Goal: Check status: Check status

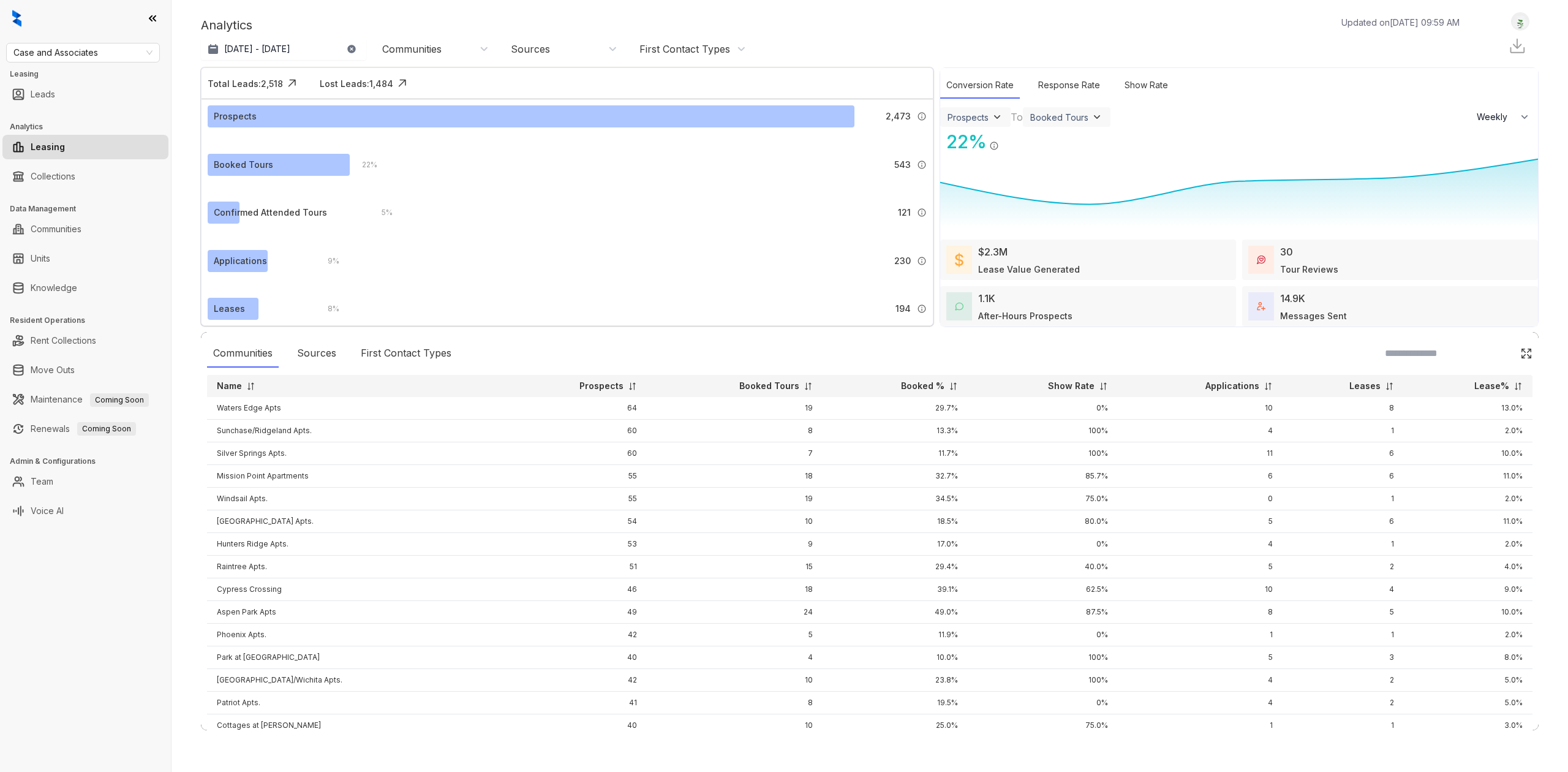
select select "******"
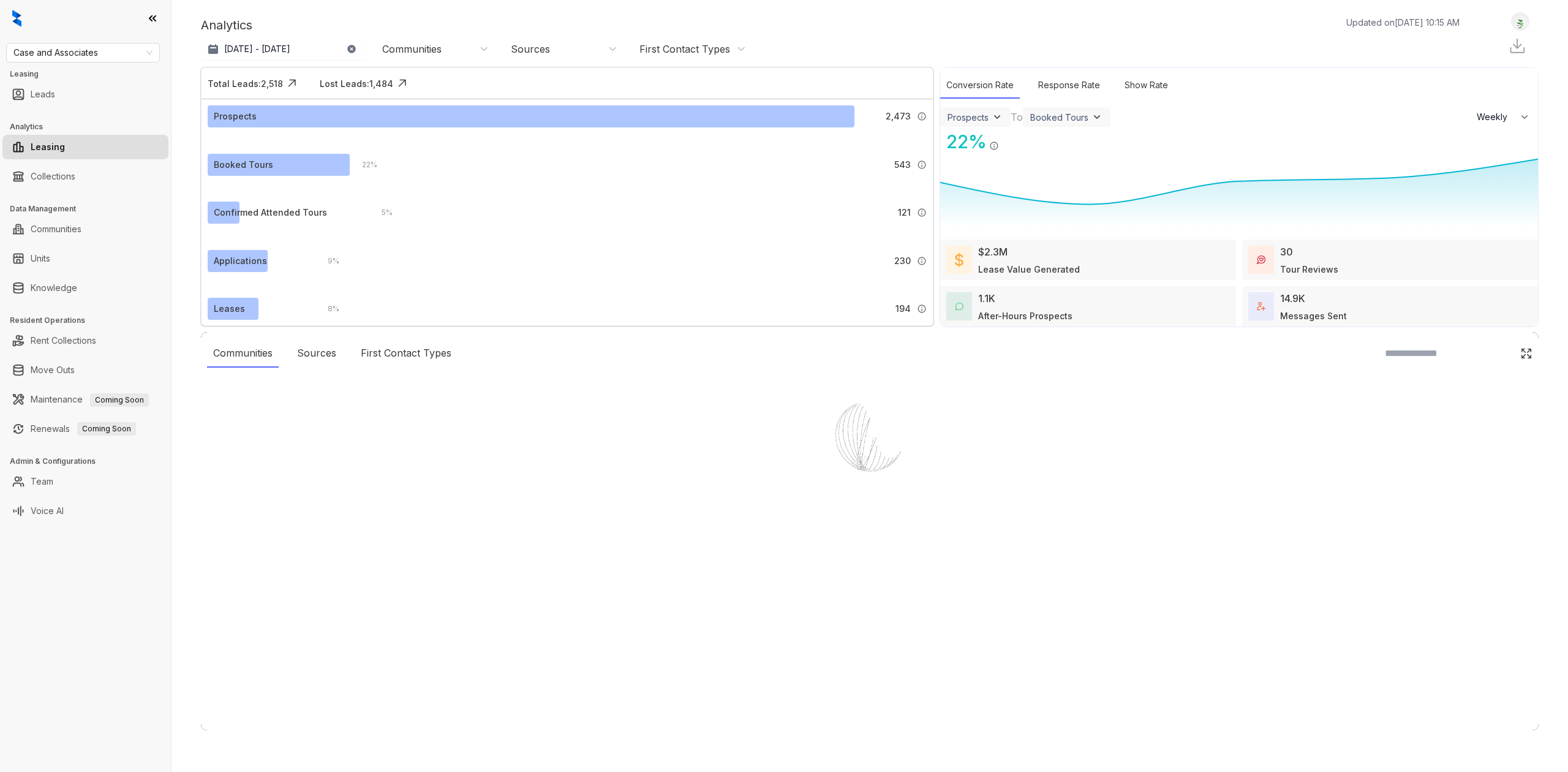
select select "******"
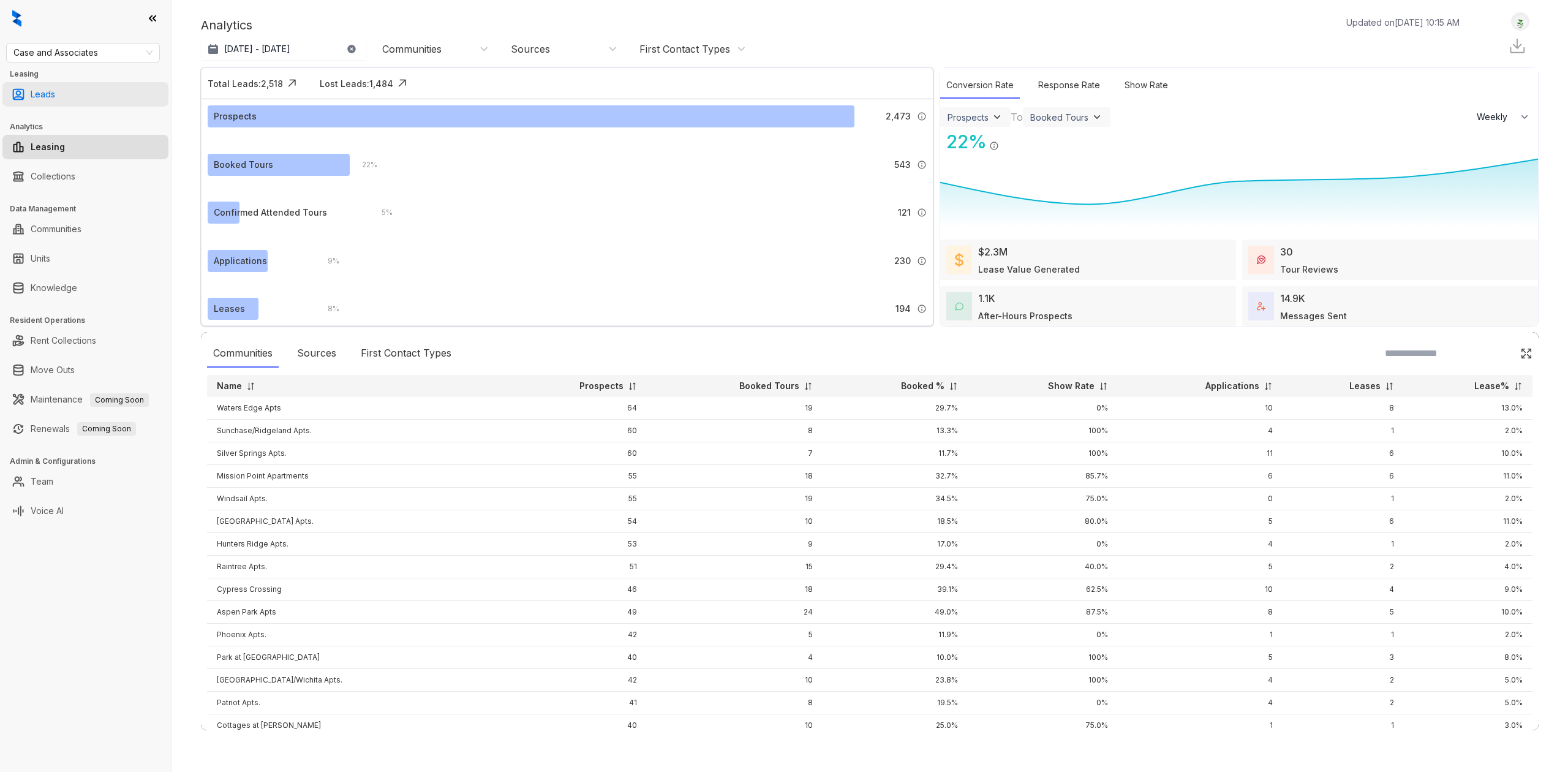
click at [55, 95] on link "Leads" at bounding box center [43, 95] width 25 height 25
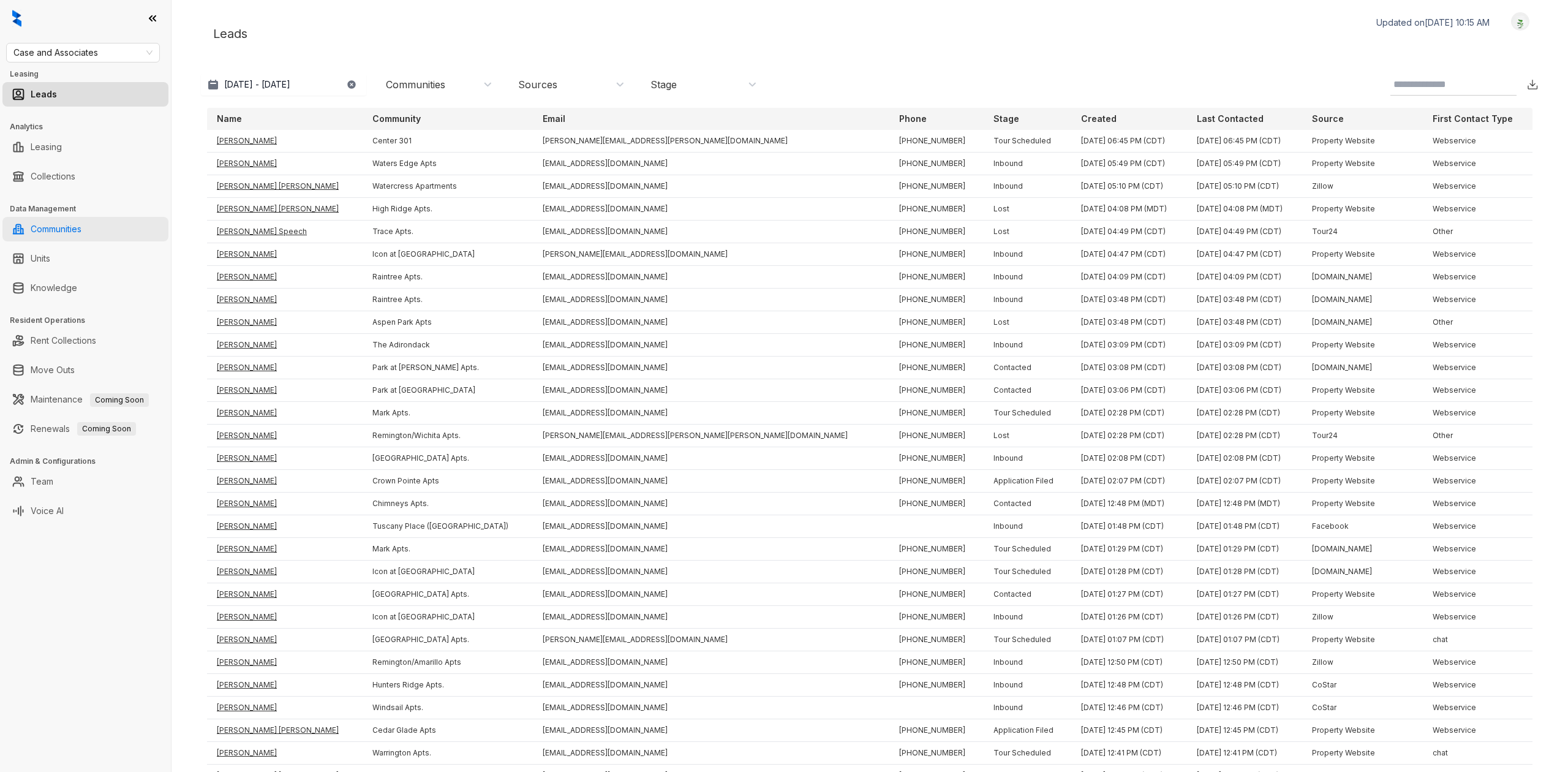
click at [82, 231] on link "Communities" at bounding box center [56, 229] width 51 height 25
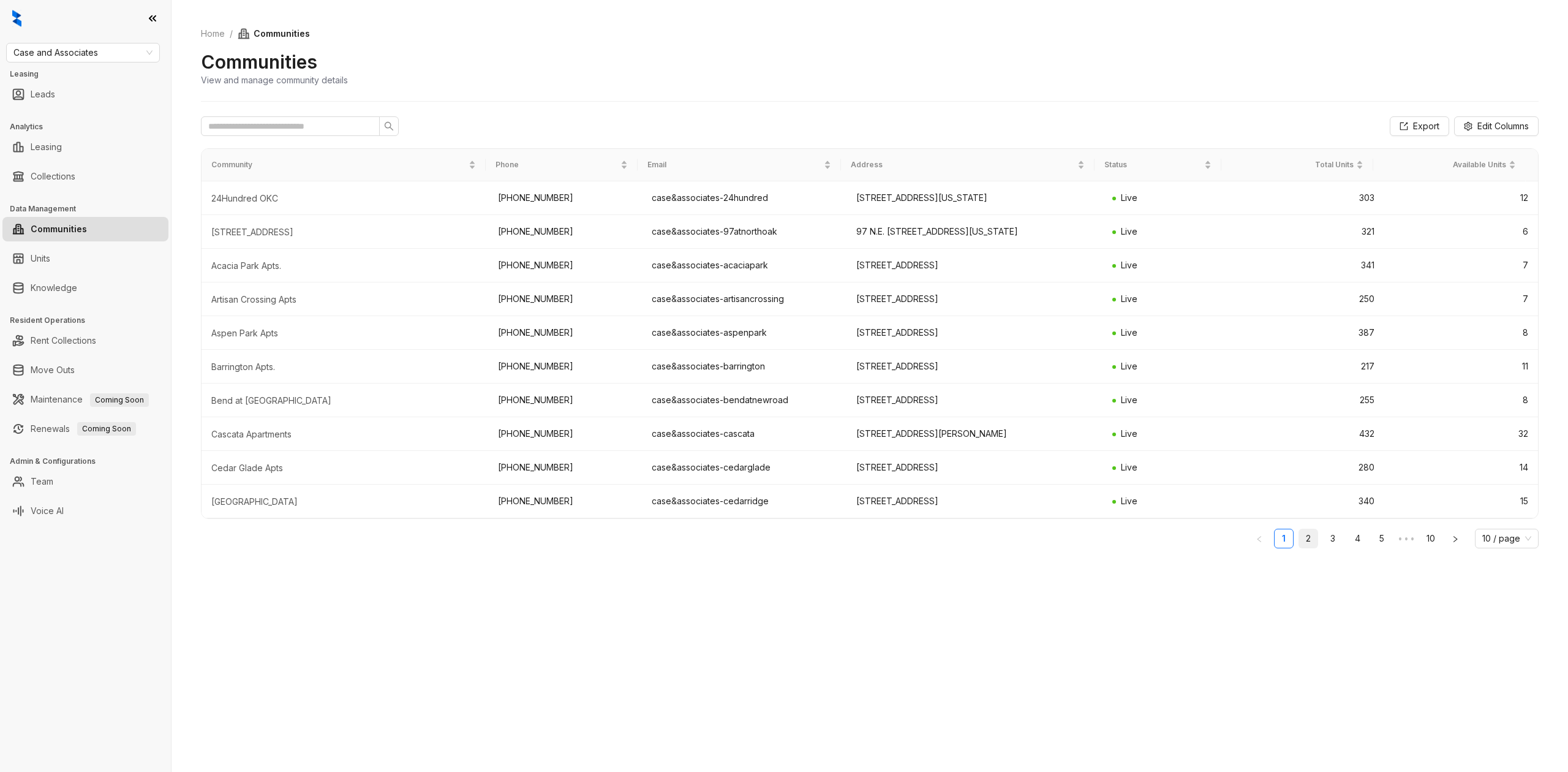
click at [1316, 540] on link "2" at bounding box center [1308, 538] width 18 height 18
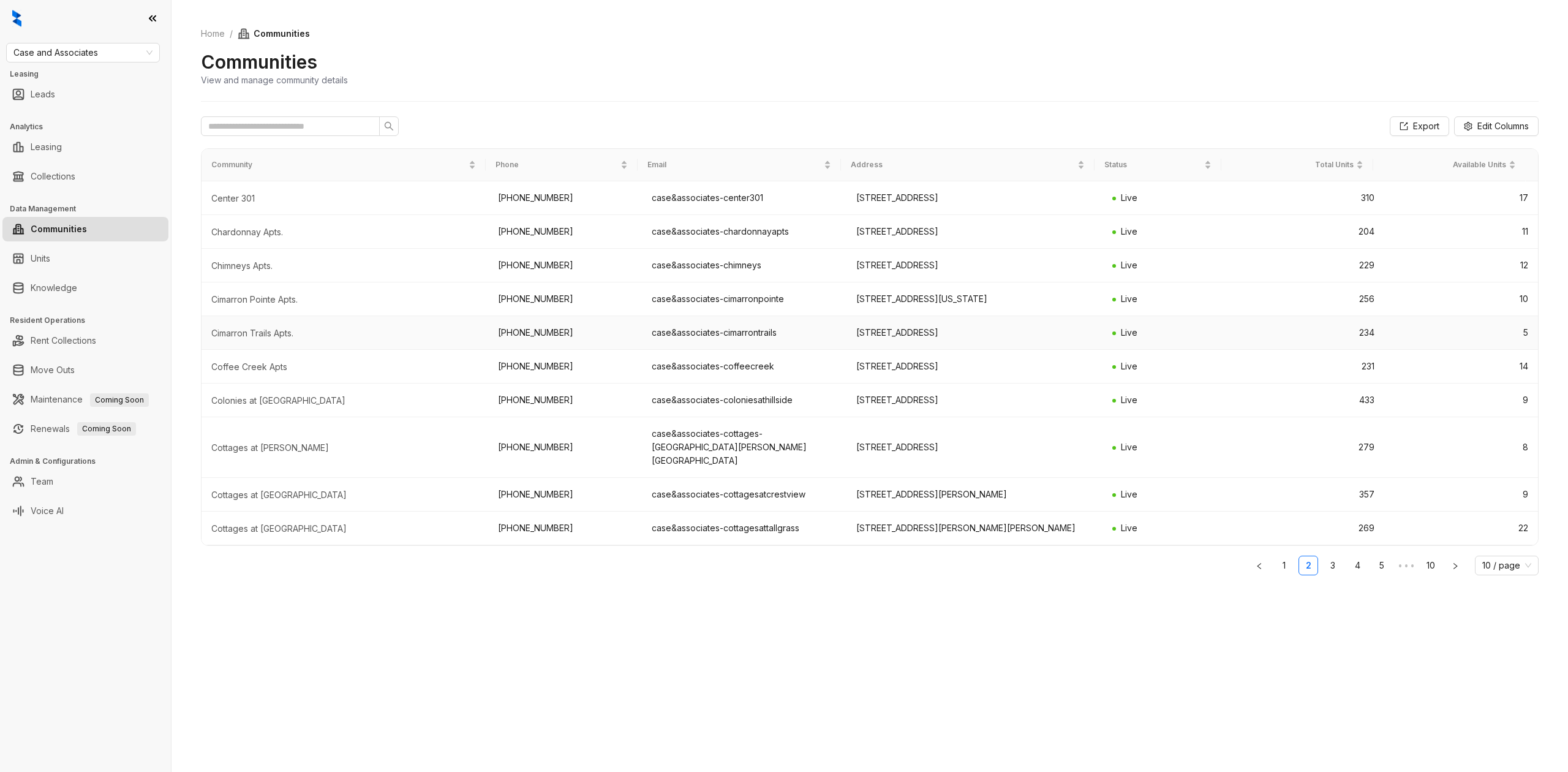
click at [238, 326] on td "Cimarron Trails Apts." at bounding box center [345, 332] width 287 height 33
click at [241, 334] on div "Cimarron Trails Apts." at bounding box center [345, 333] width 267 height 12
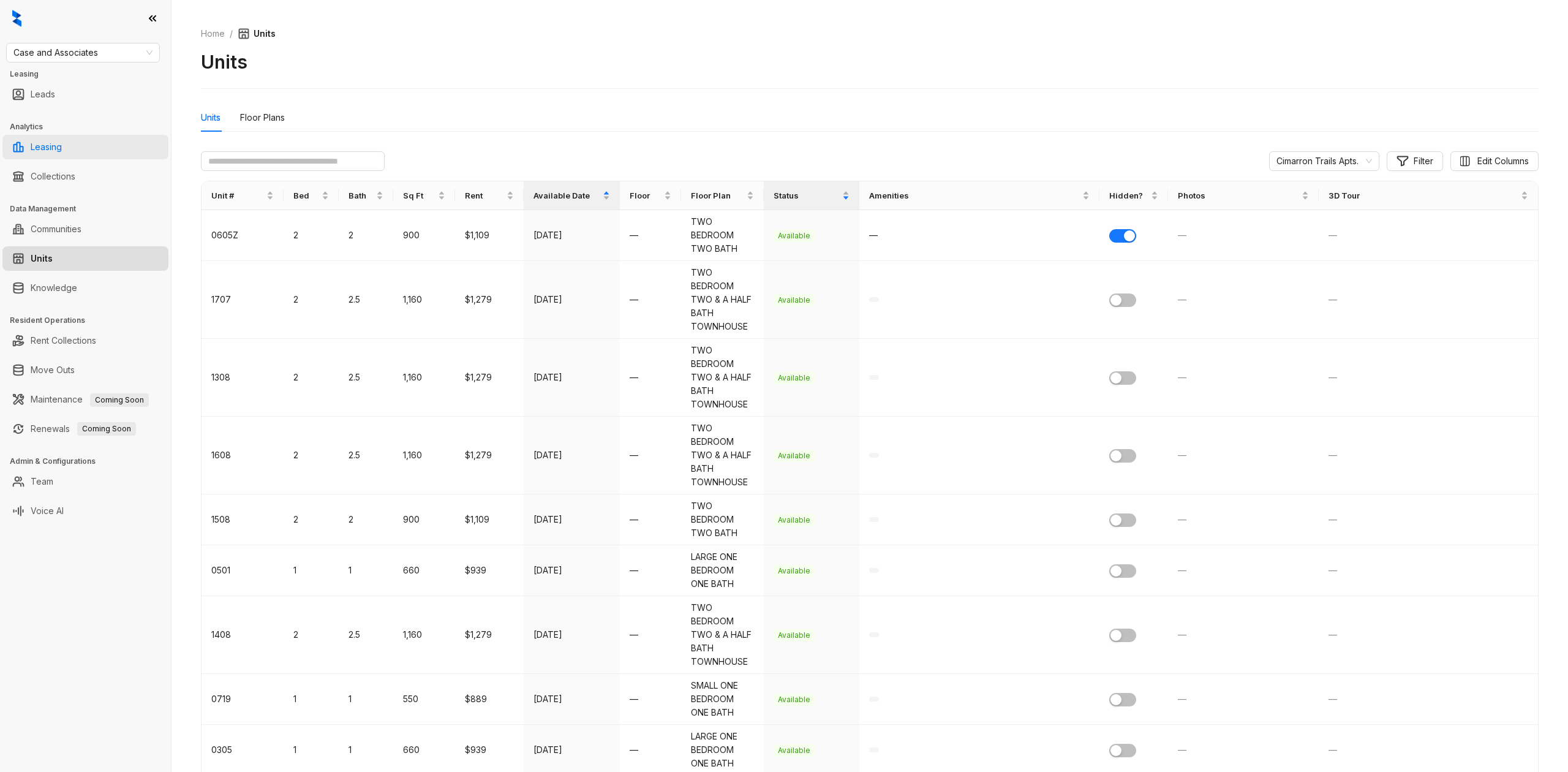
click at [62, 155] on link "Leasing" at bounding box center [46, 147] width 31 height 25
click at [43, 140] on link "Leasing" at bounding box center [46, 147] width 31 height 25
select select "******"
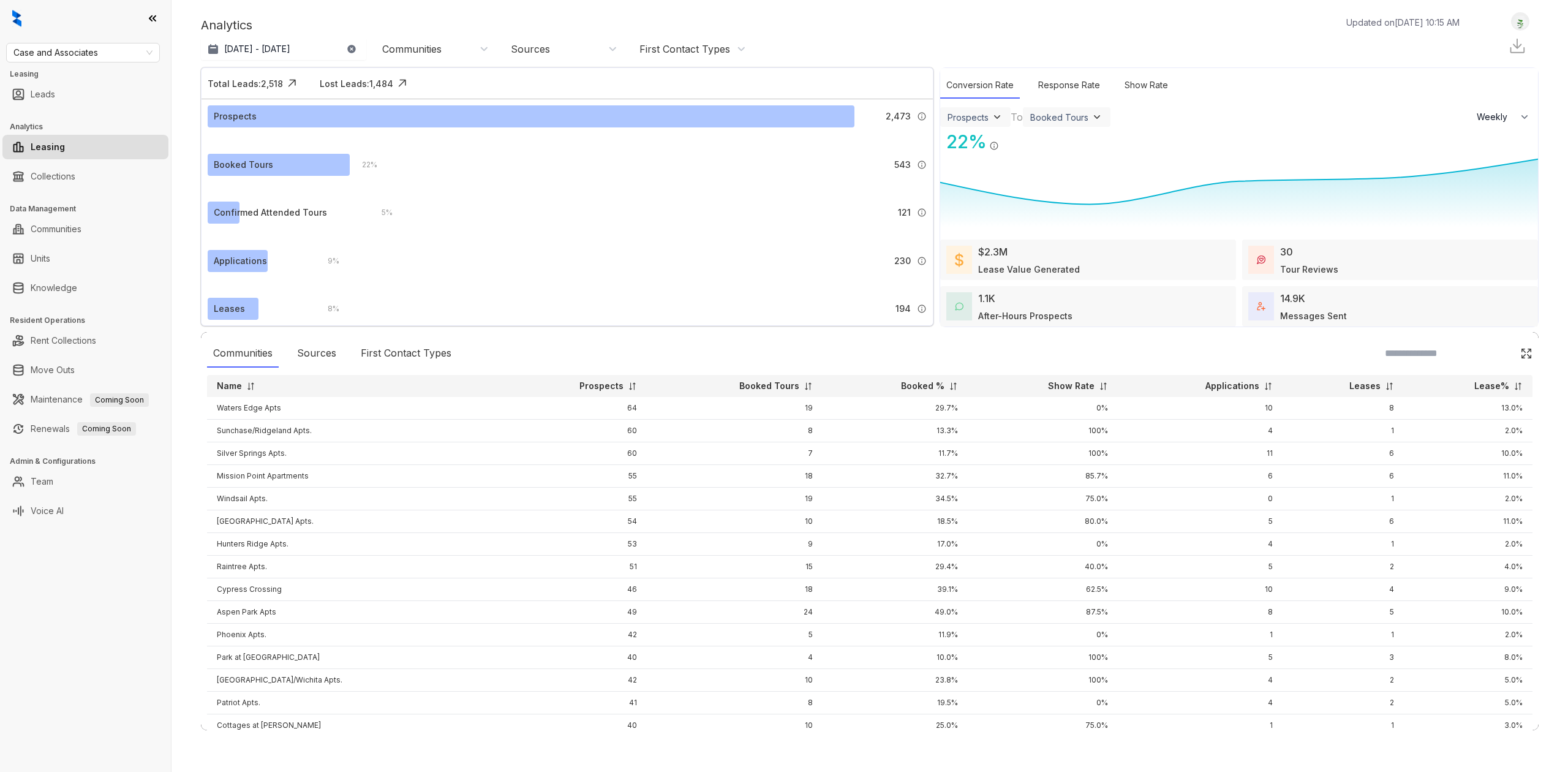
click at [241, 385] on p "Name" at bounding box center [229, 386] width 25 height 12
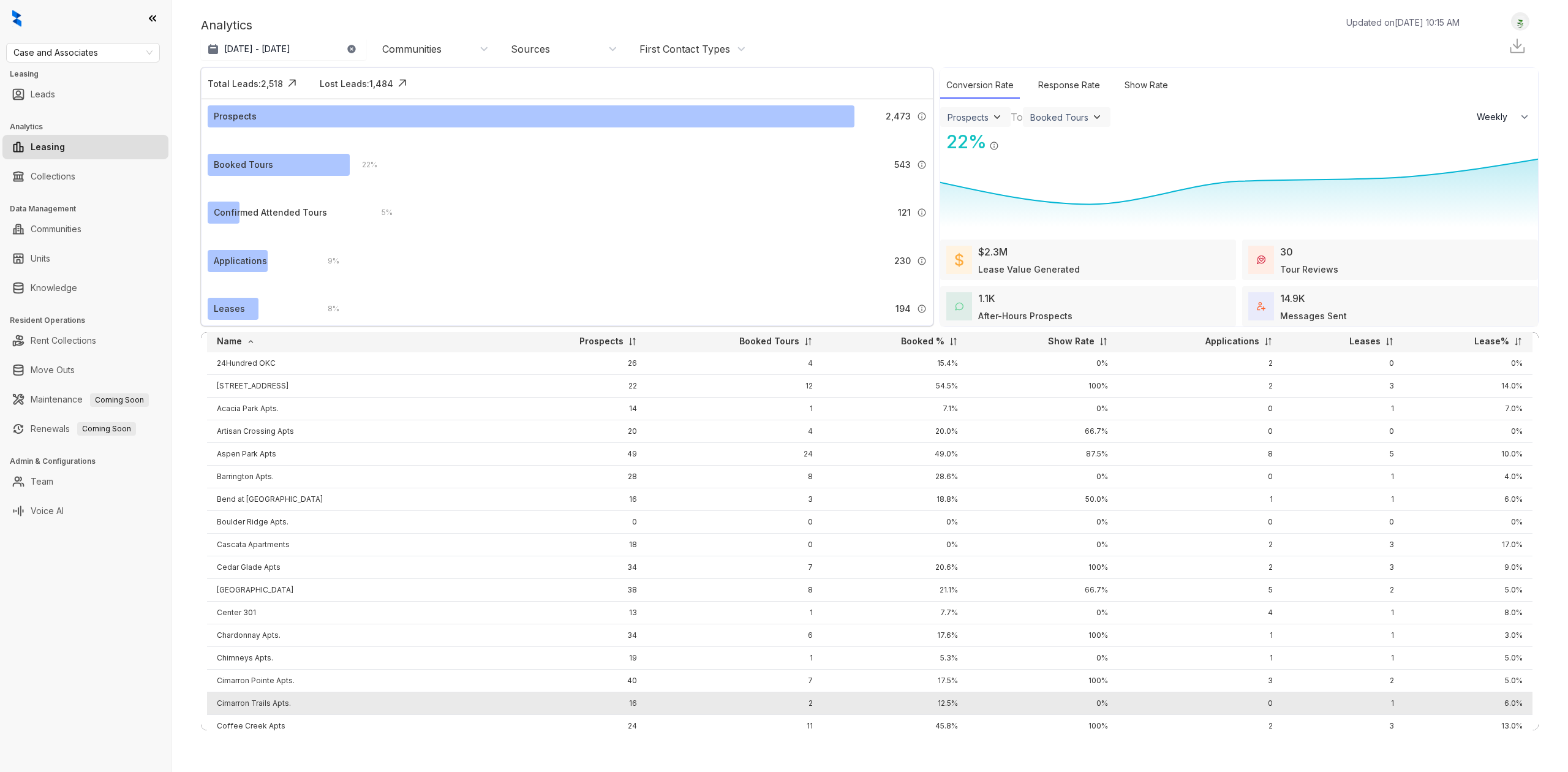
scroll to position [82, 0]
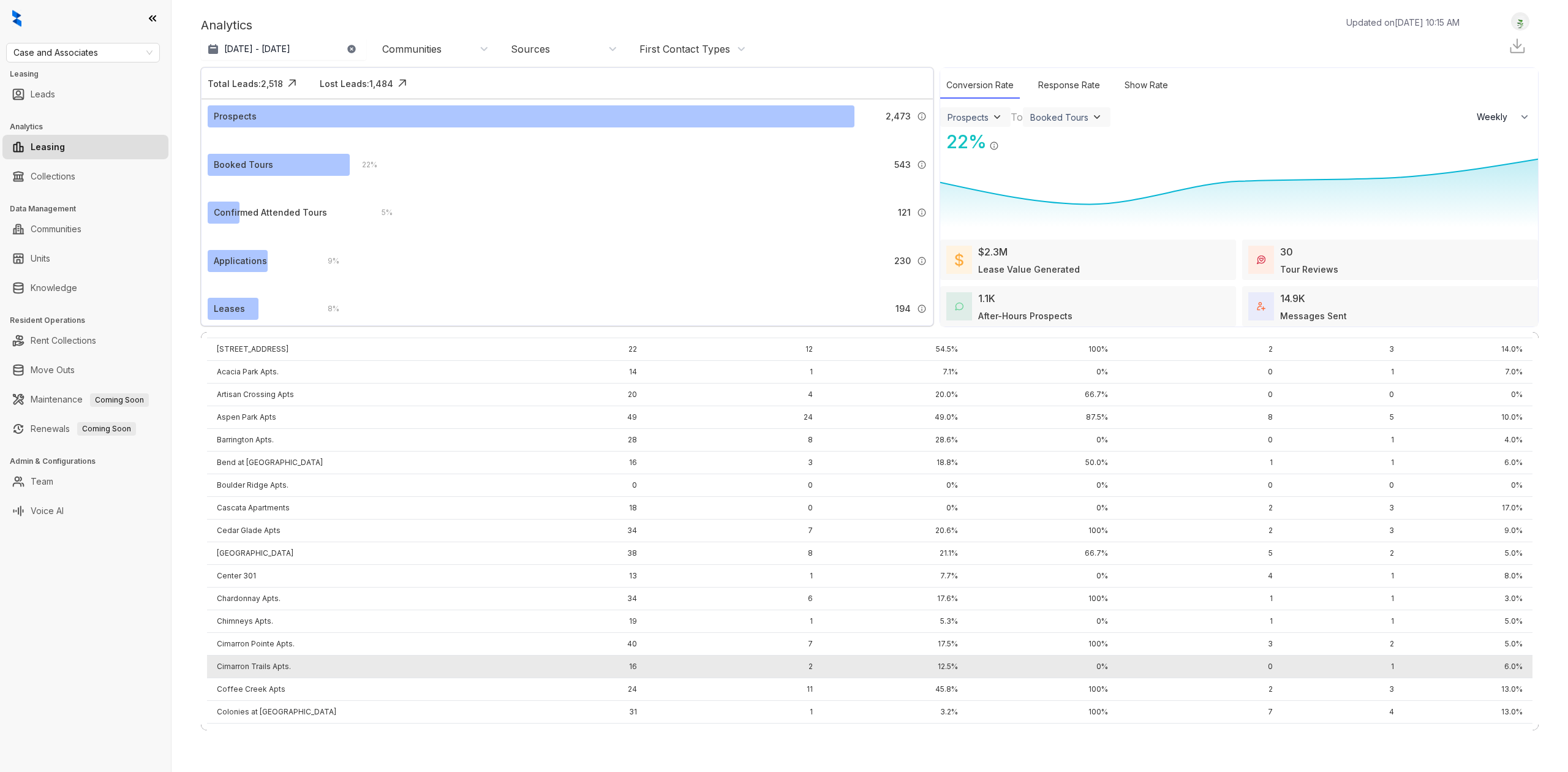
click at [248, 671] on td "Cimarron Trails Apts." at bounding box center [354, 666] width 294 height 22
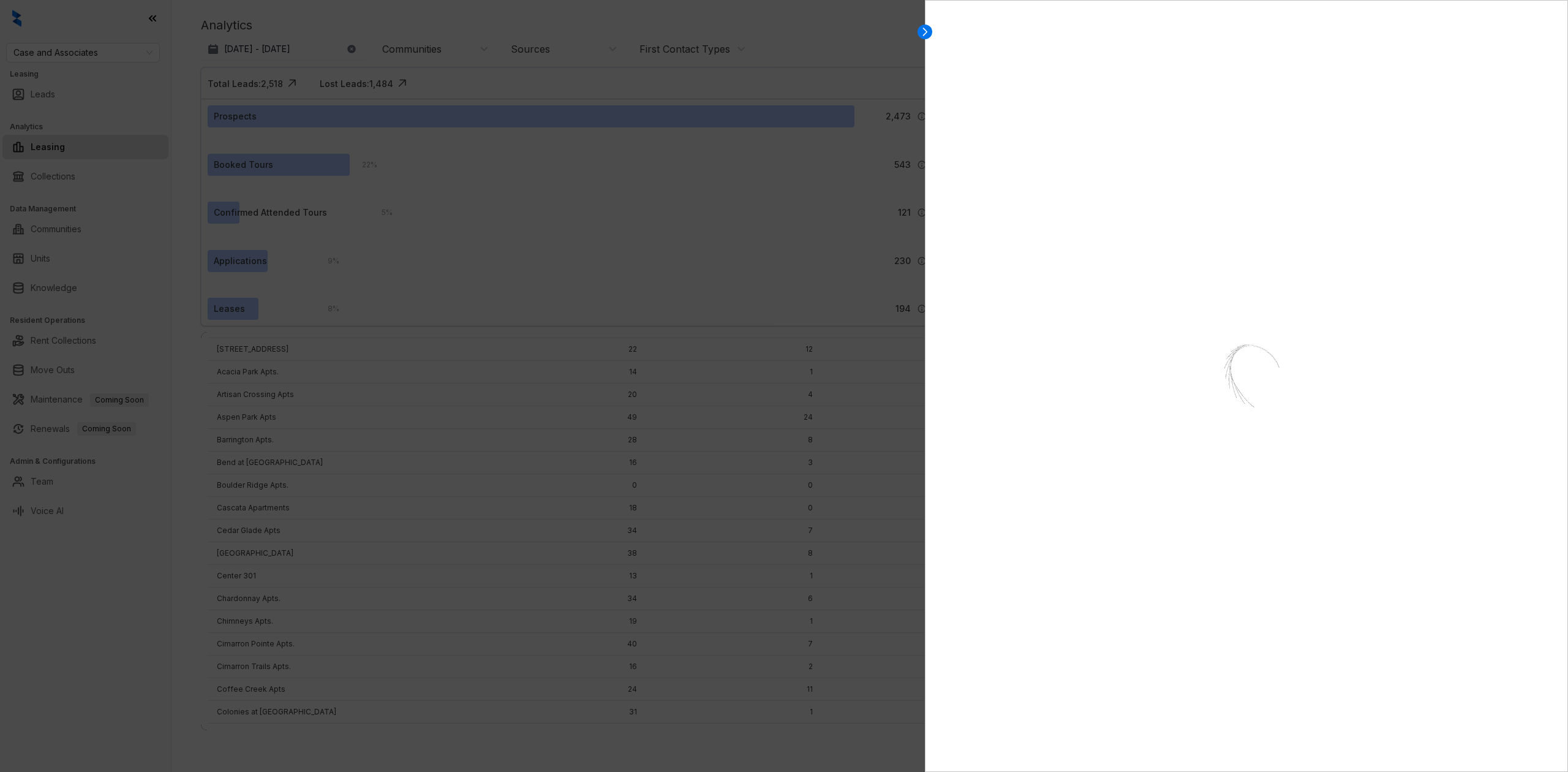
select select "******"
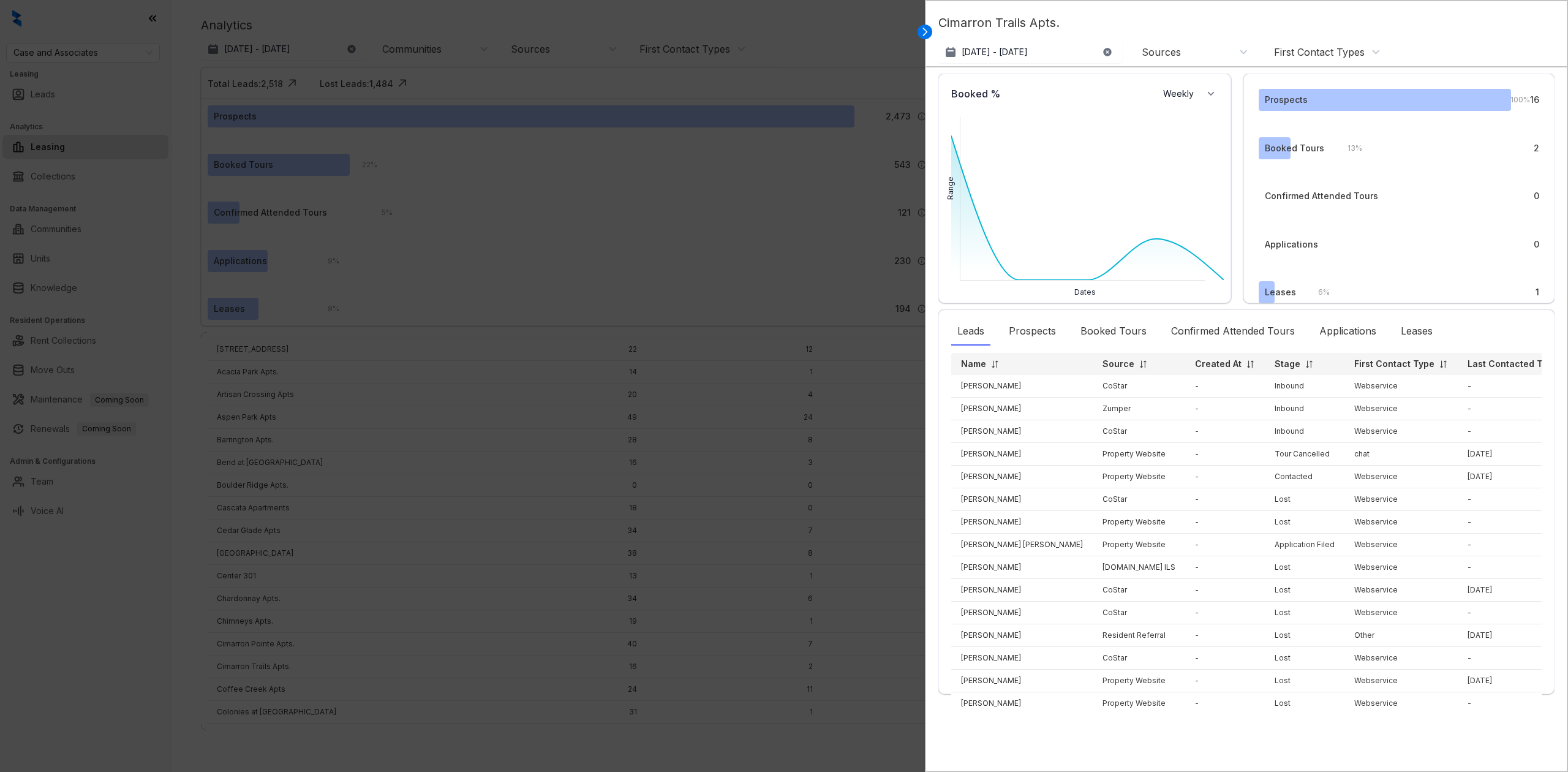
click at [982, 365] on p "Name" at bounding box center [974, 364] width 25 height 12
click at [991, 368] on img at bounding box center [995, 364] width 9 height 9
click at [719, 209] on div at bounding box center [784, 386] width 1568 height 772
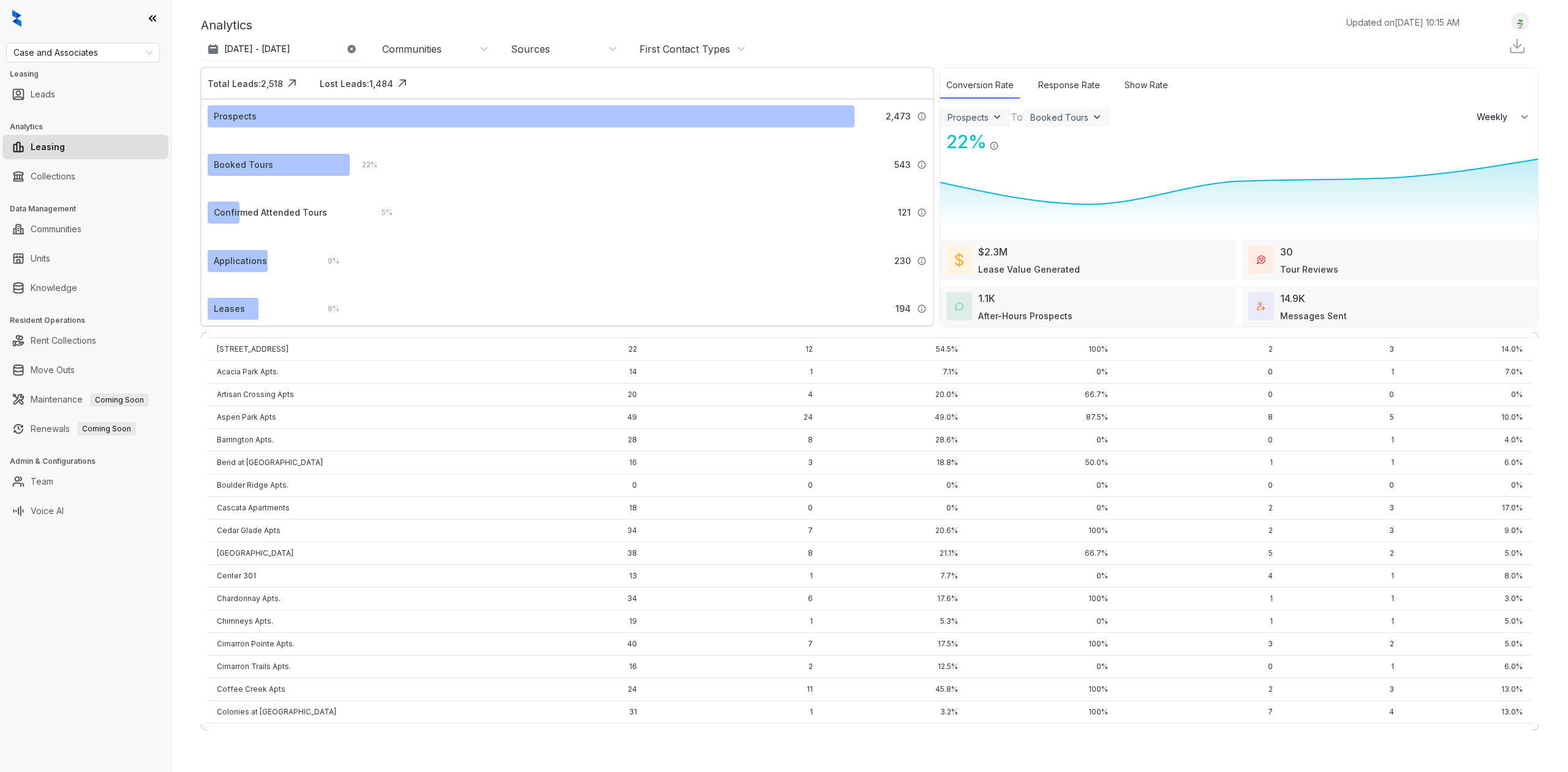
drag, startPoint x: 419, startPoint y: 170, endPoint x: 567, endPoint y: 179, distance: 148.3
click at [457, 154] on div "22 % 543 Tours booked by [PERSON_NAME]." at bounding box center [639, 165] width 577 height 22
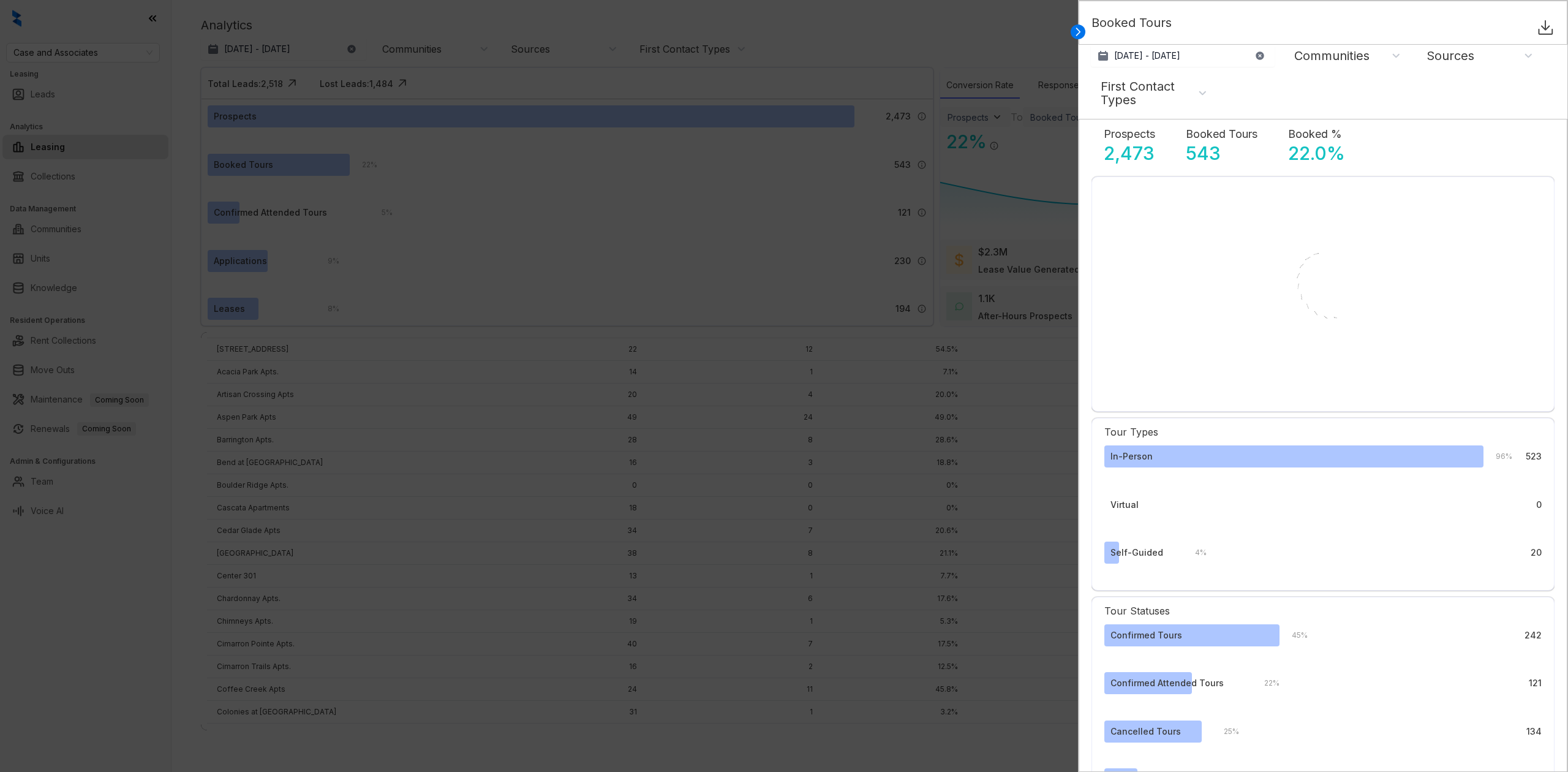
click at [194, 216] on div at bounding box center [784, 386] width 1568 height 772
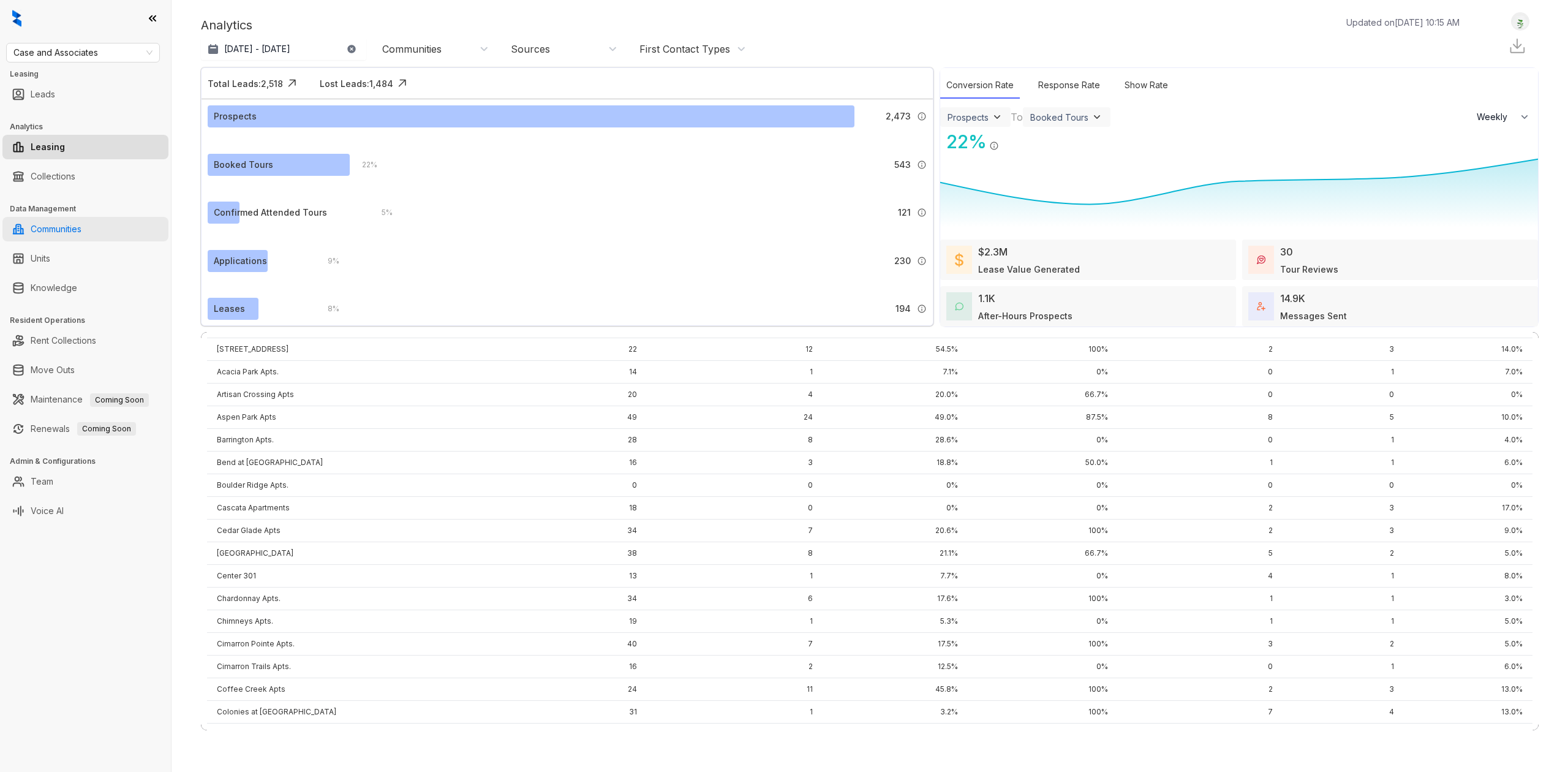
click at [82, 222] on link "Communities" at bounding box center [56, 229] width 51 height 25
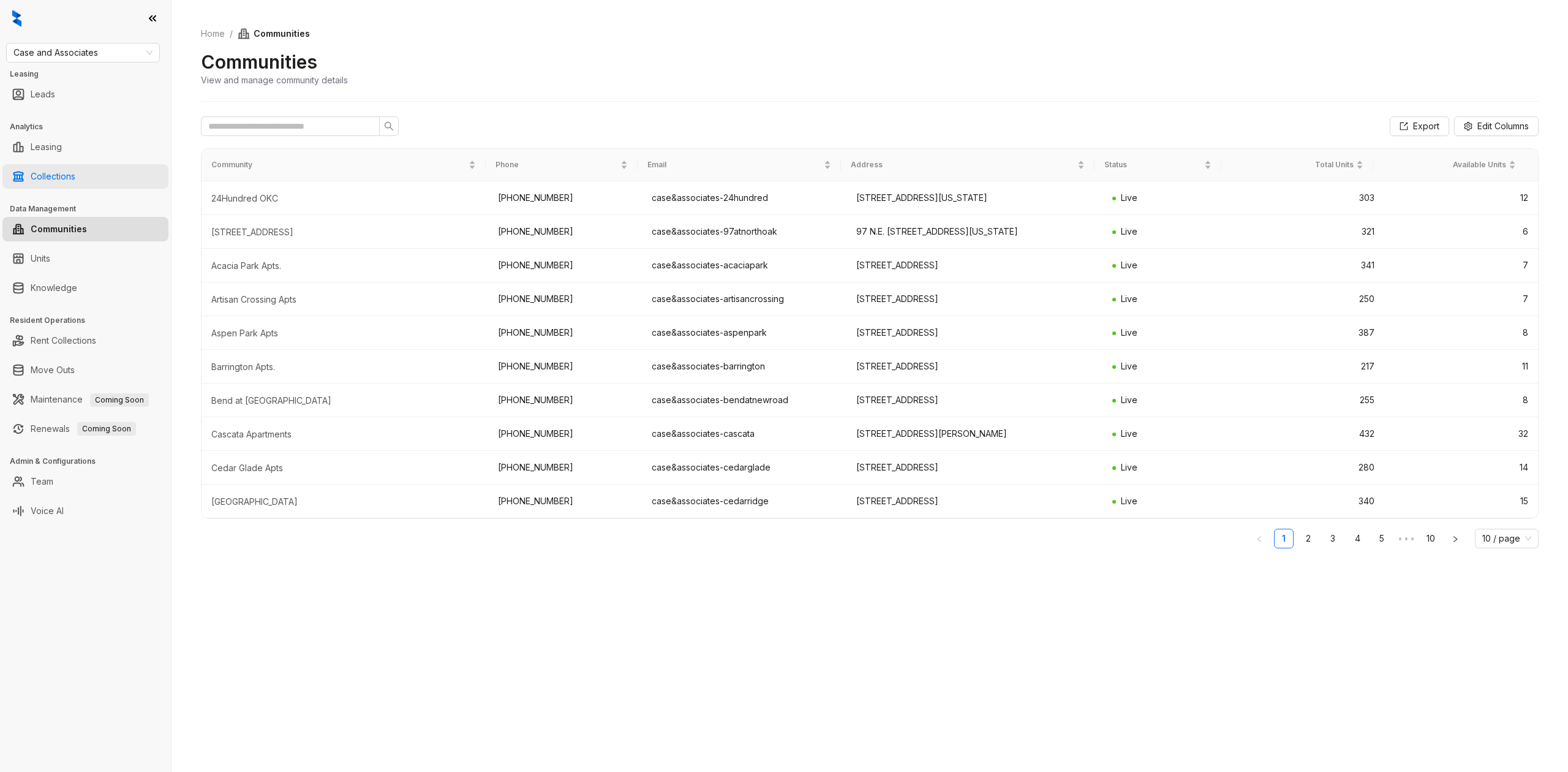
click at [76, 169] on link "Collections" at bounding box center [53, 176] width 45 height 25
click at [57, 175] on link "Collections" at bounding box center [53, 176] width 45 height 25
click at [590, 638] on div "Home / Communities Communities View and manage community details Export Edit Co…" at bounding box center [869, 386] width 1396 height 772
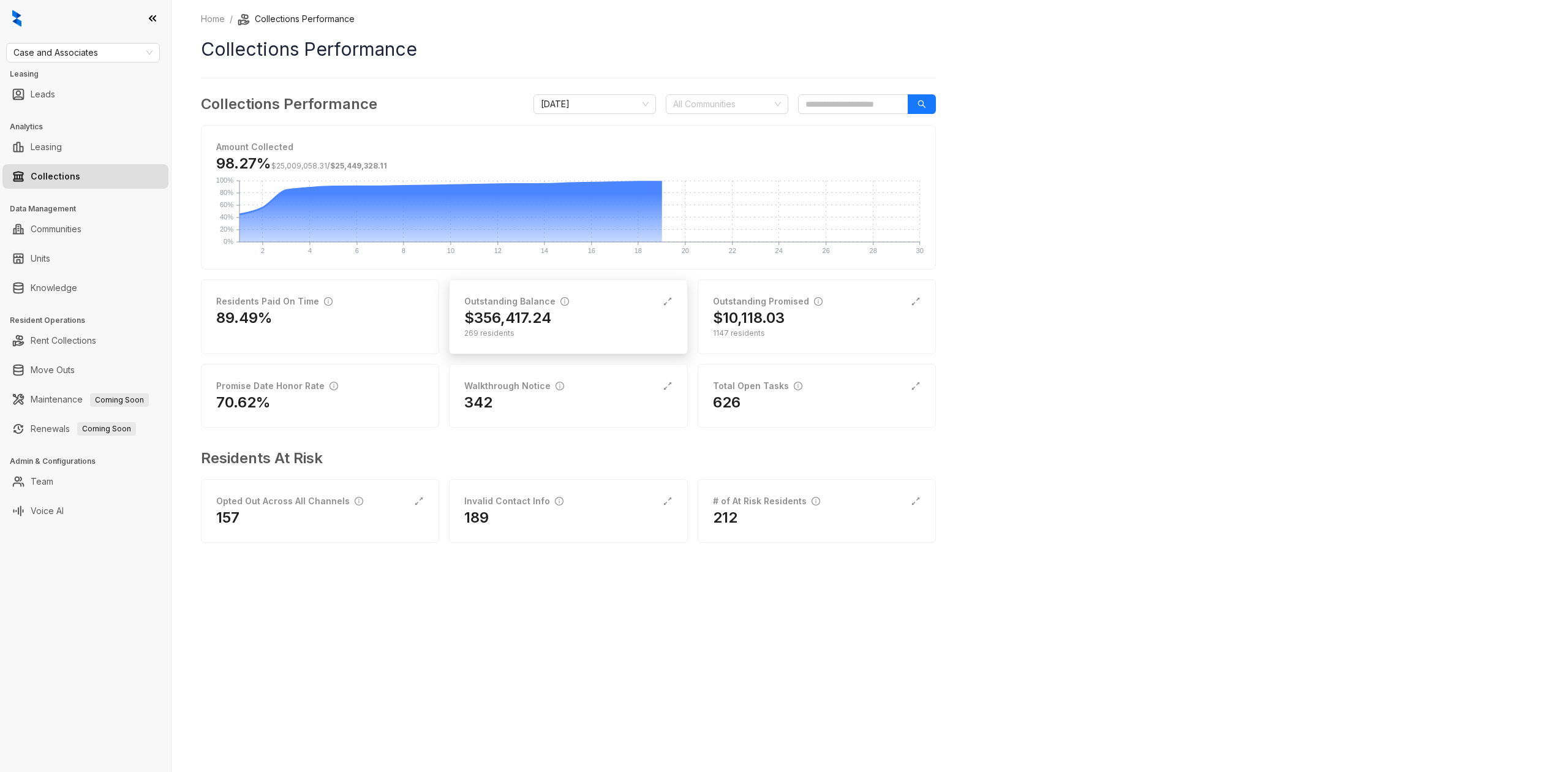
click at [505, 291] on div "Outstanding Balance $356,417.24 269 residents" at bounding box center [568, 317] width 238 height 75
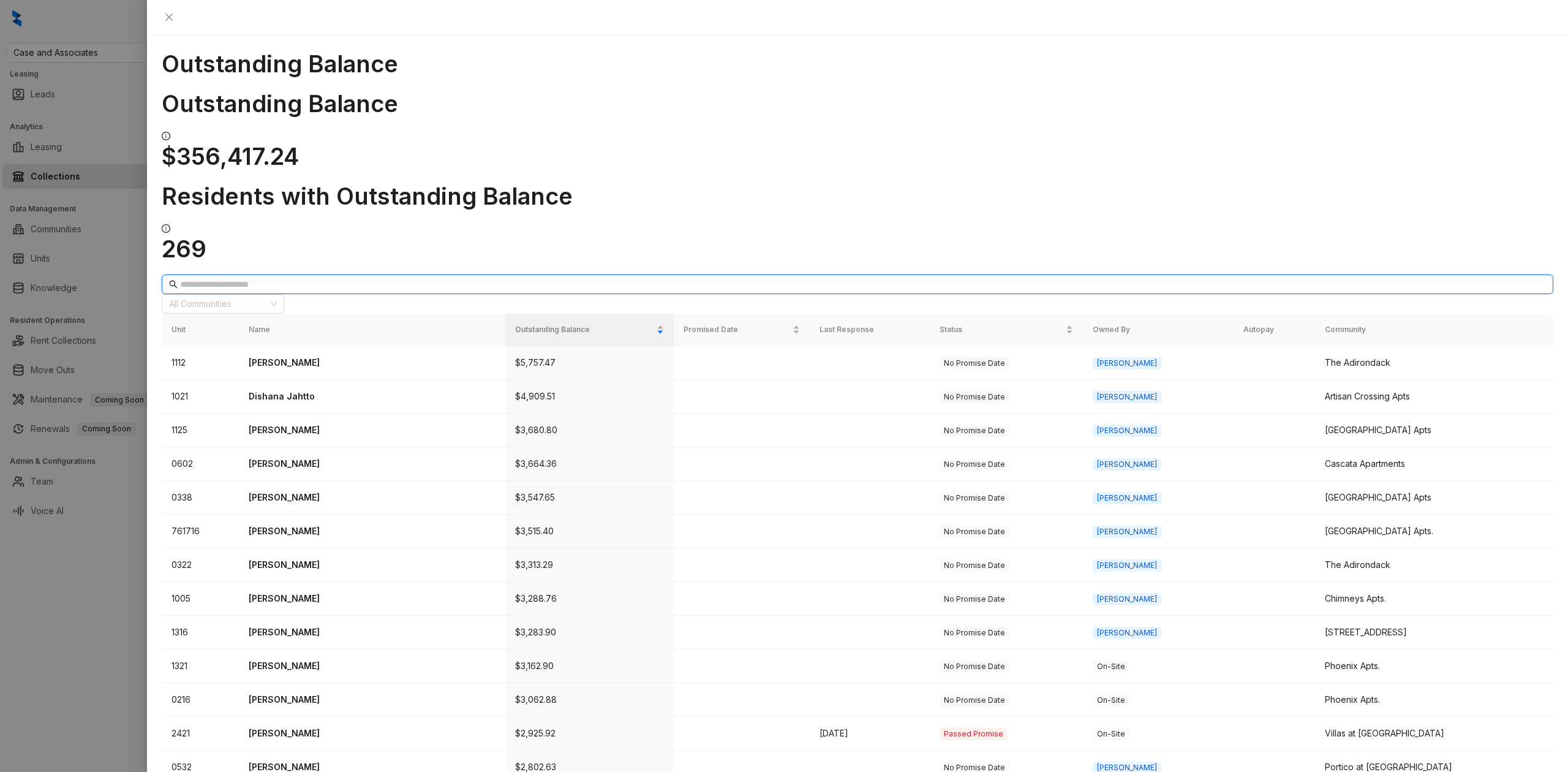
click at [313, 278] on input "text" at bounding box center [859, 285] width 1356 height 14
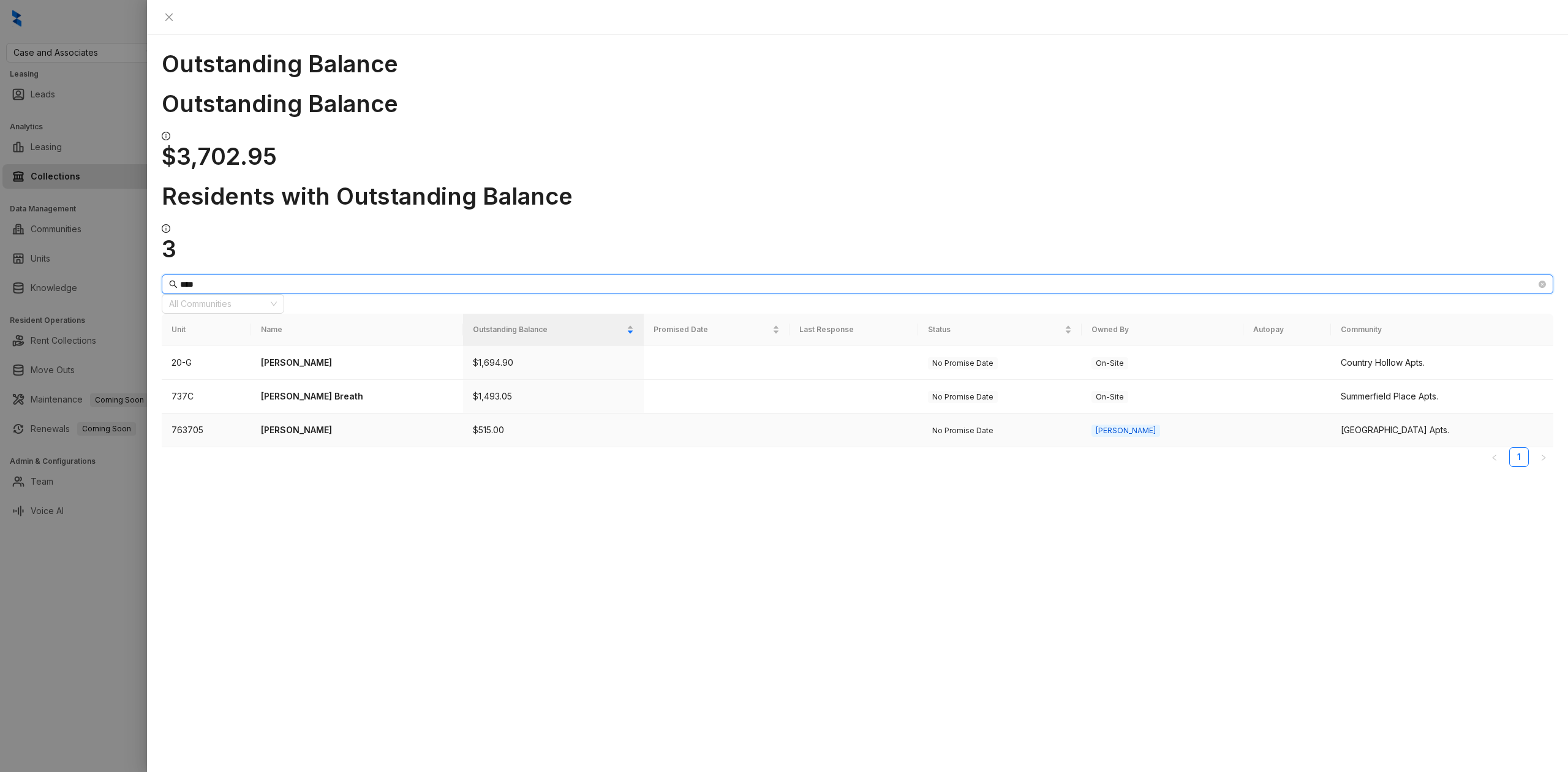
type input "****"
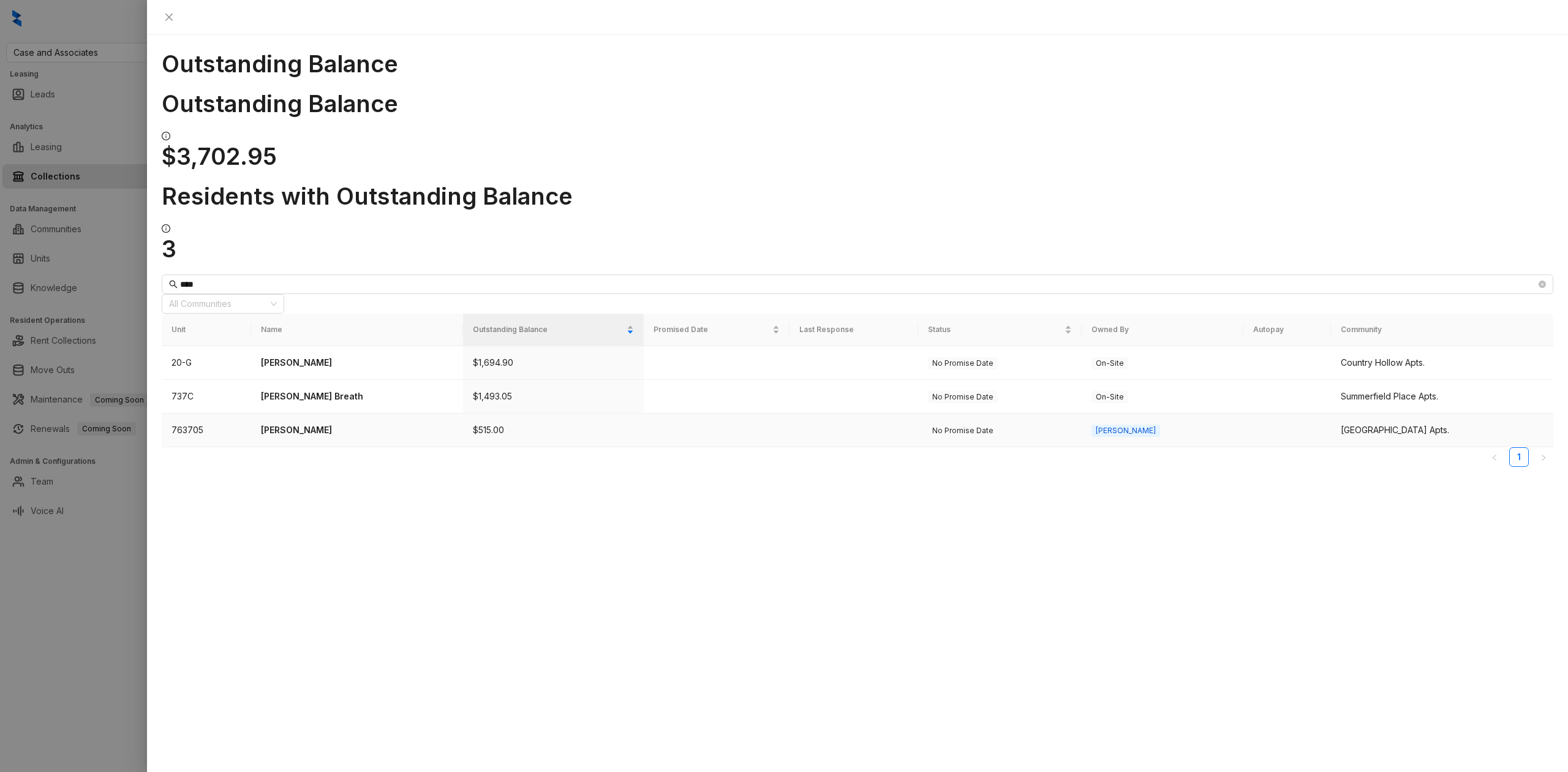
click at [315, 423] on p "[PERSON_NAME]" at bounding box center [357, 430] width 193 height 14
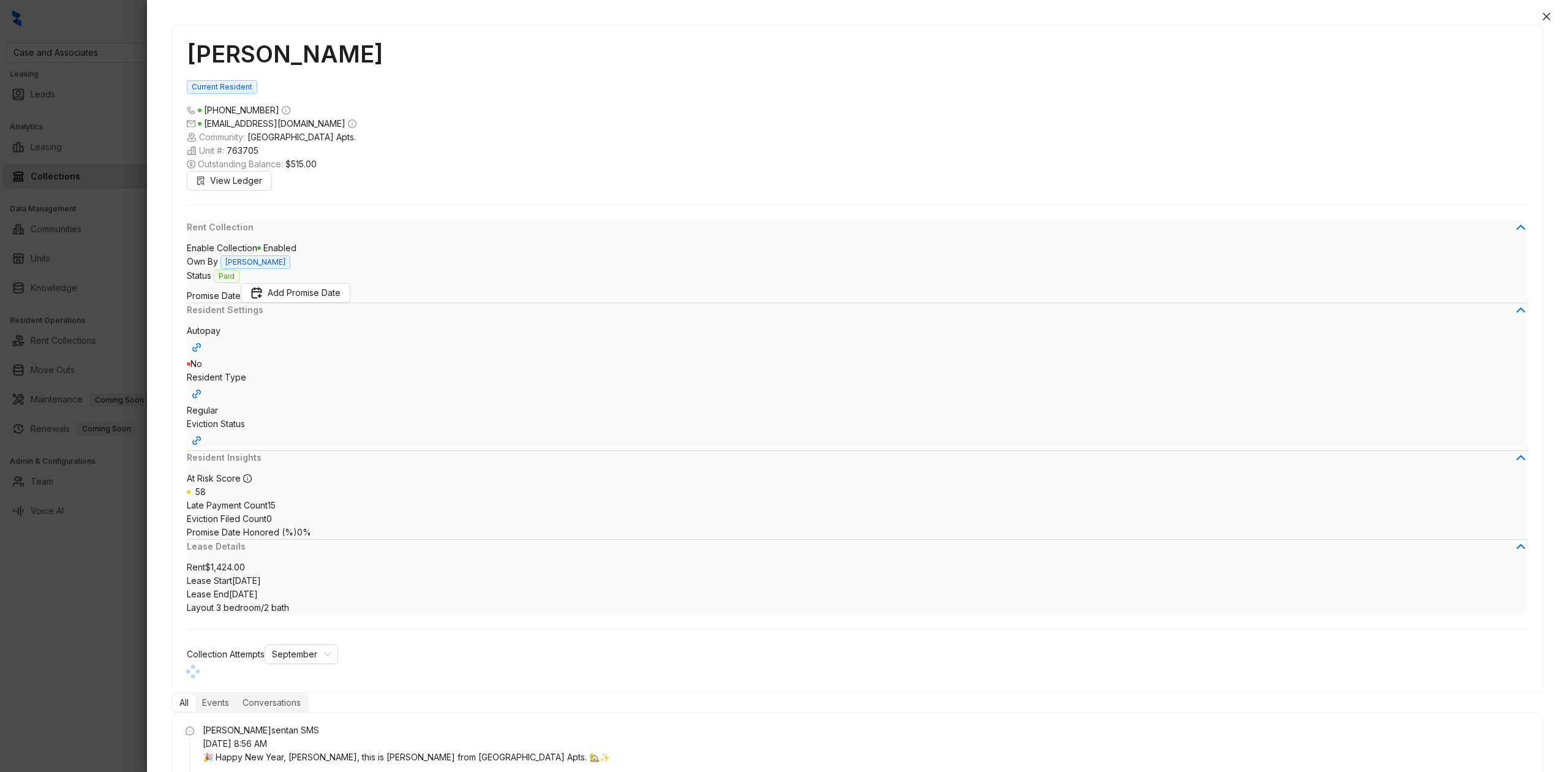
scroll to position [1642, 0]
click at [1549, 12] on icon "close" at bounding box center [1547, 16] width 10 height 10
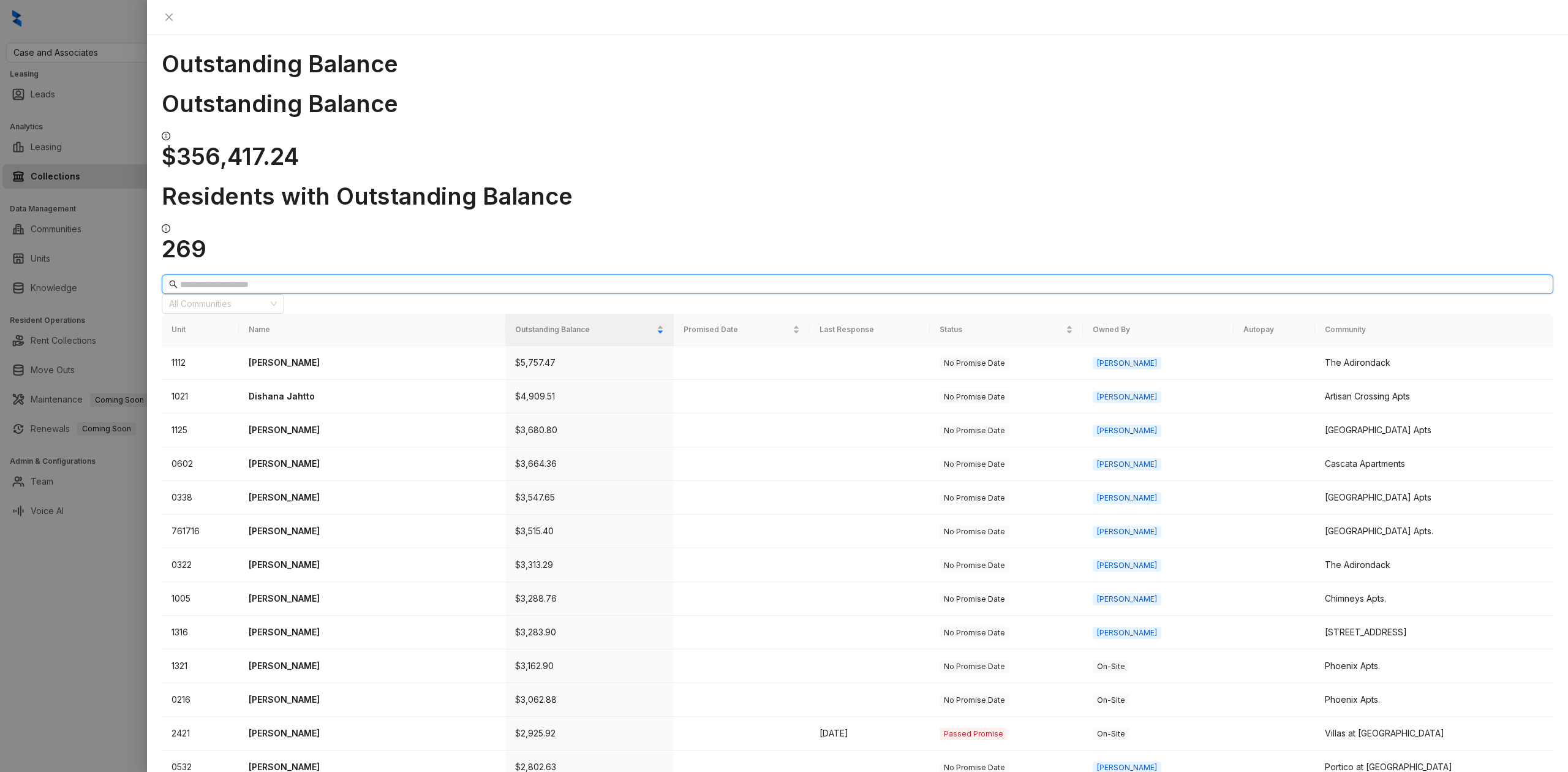
click at [260, 278] on input "text" at bounding box center [859, 285] width 1356 height 14
type input "****"
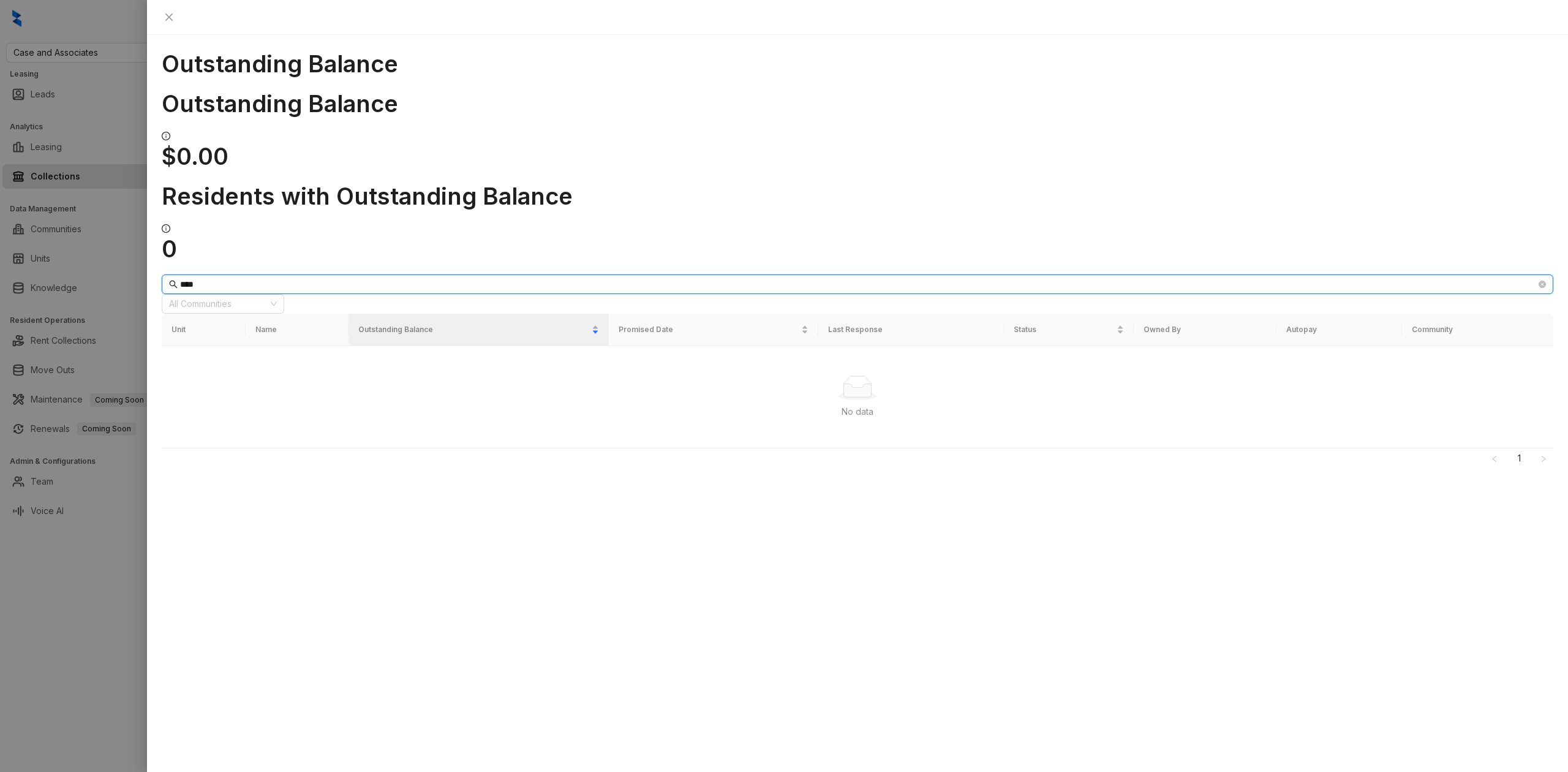
click at [283, 278] on input "****" at bounding box center [859, 285] width 1356 height 14
type input "******"
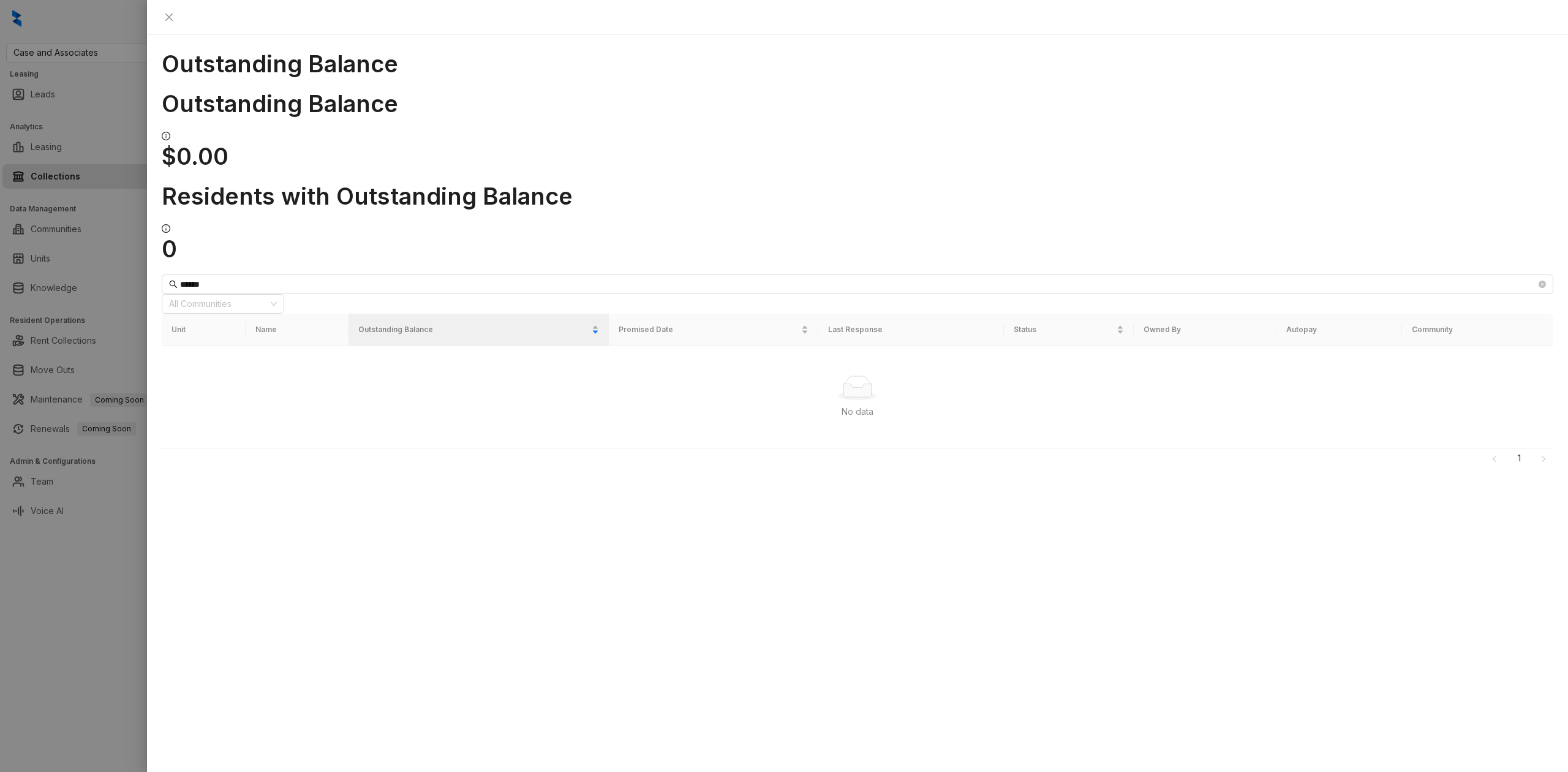
click at [103, 163] on div at bounding box center [784, 386] width 1568 height 772
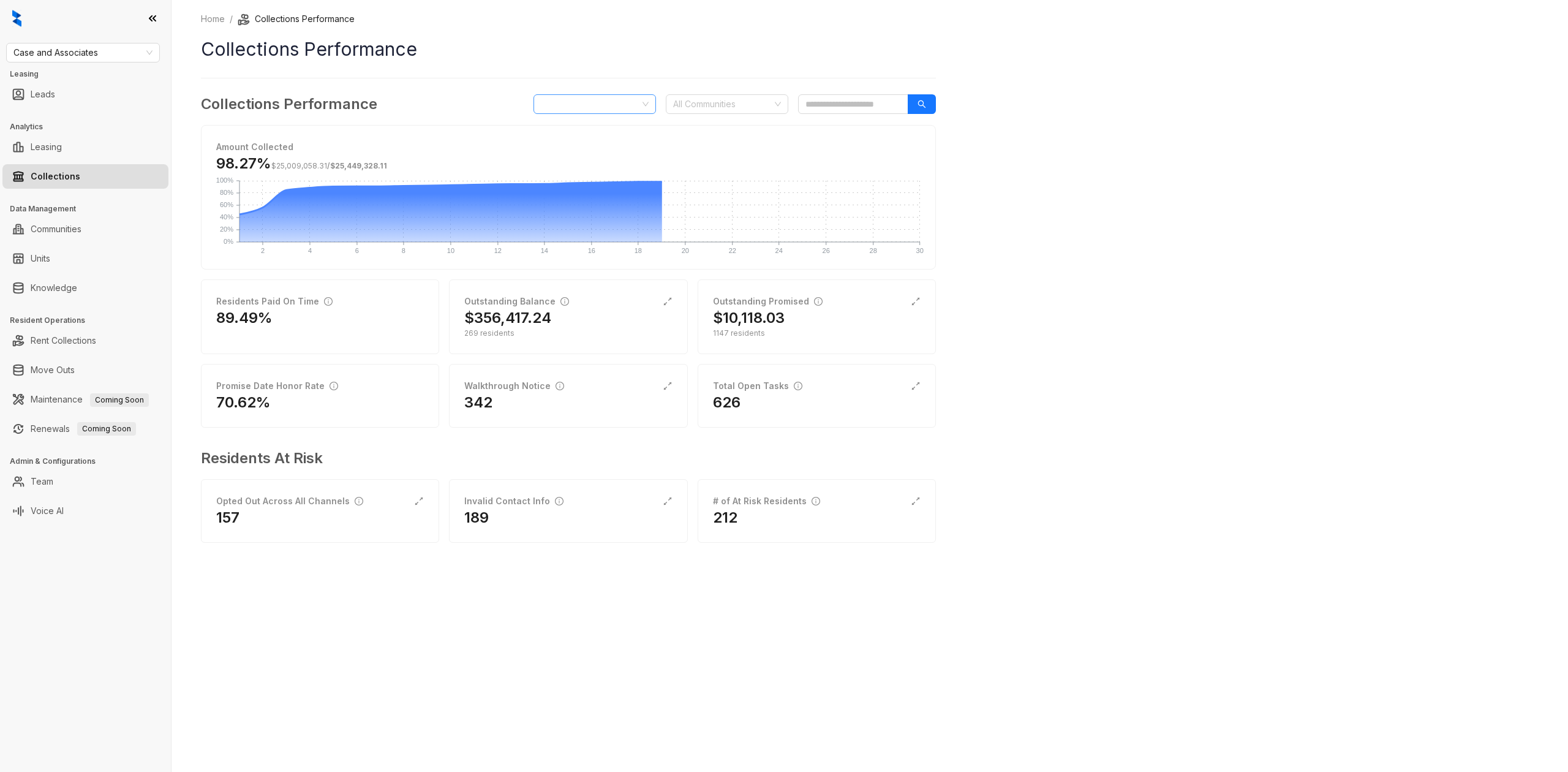
click at [635, 107] on span "[DATE]" at bounding box center [594, 103] width 108 height 18
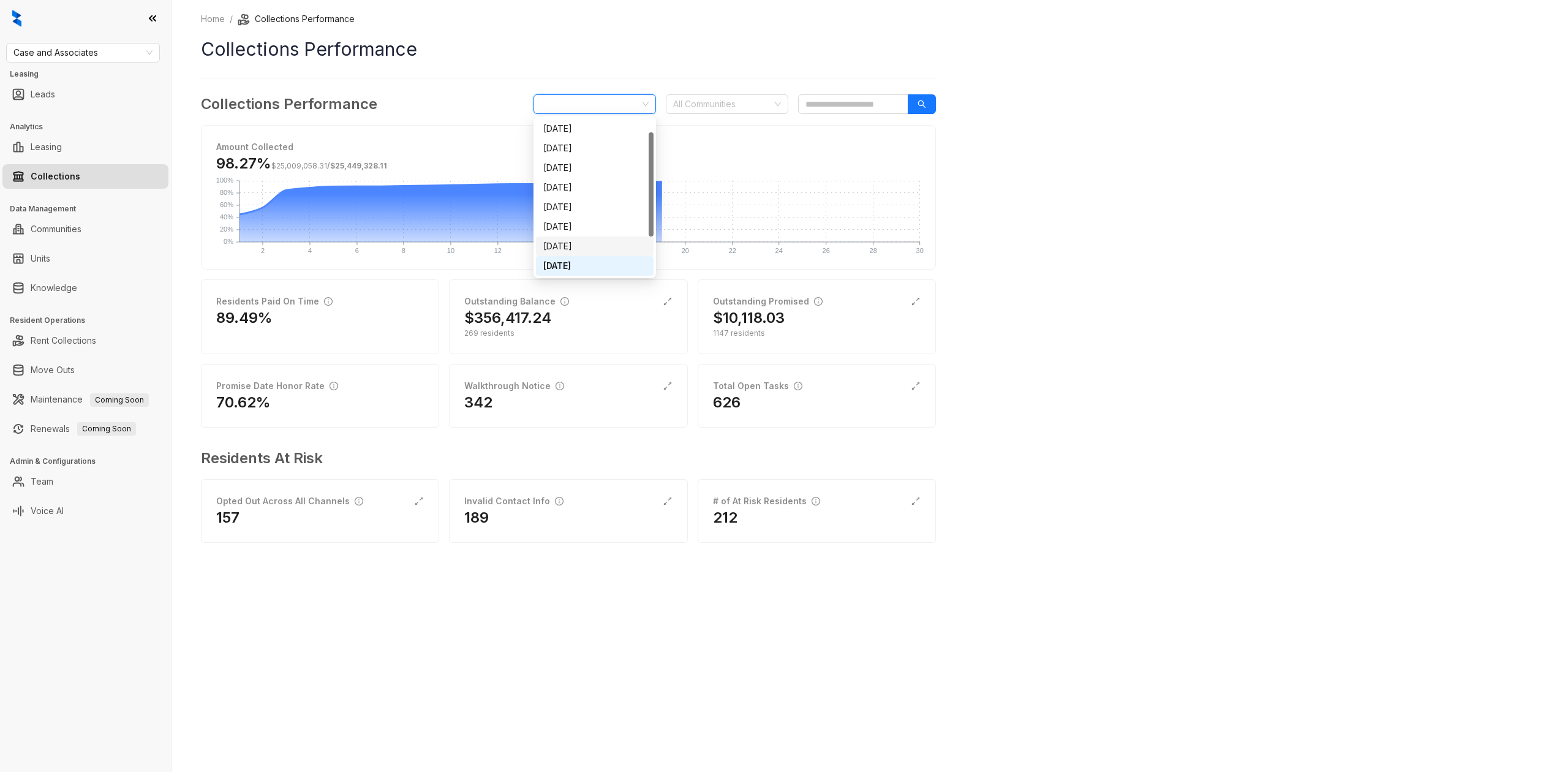
click at [581, 240] on div "[DATE]" at bounding box center [594, 246] width 103 height 14
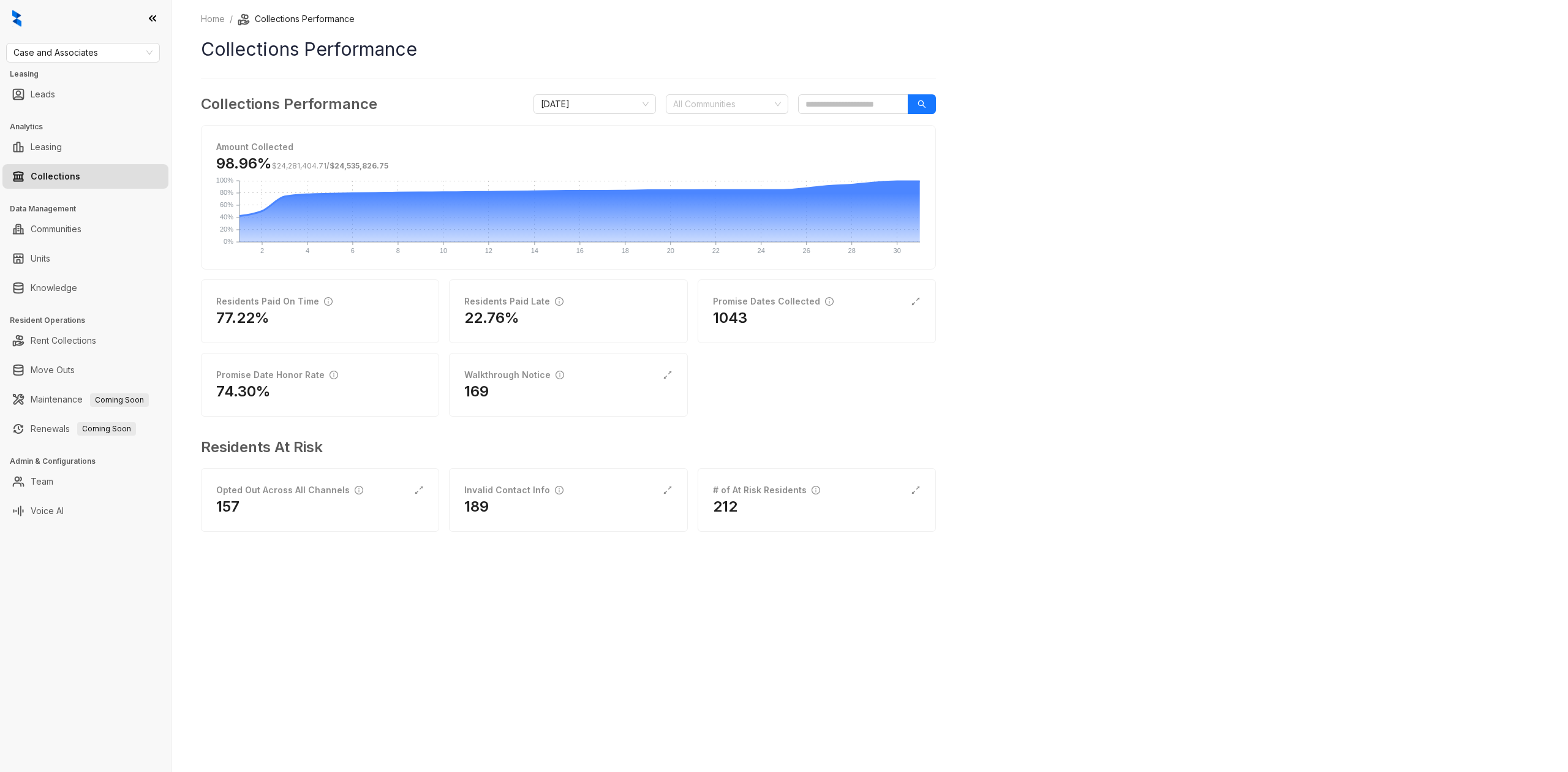
click at [528, 336] on div "Residents Paid Late 22.76%" at bounding box center [568, 311] width 238 height 64
click at [530, 302] on div "Residents Paid Late" at bounding box center [514, 302] width 99 height 14
click at [640, 101] on span "[DATE]" at bounding box center [594, 103] width 108 height 18
click at [604, 113] on div "[DATE]" at bounding box center [595, 104] width 123 height 20
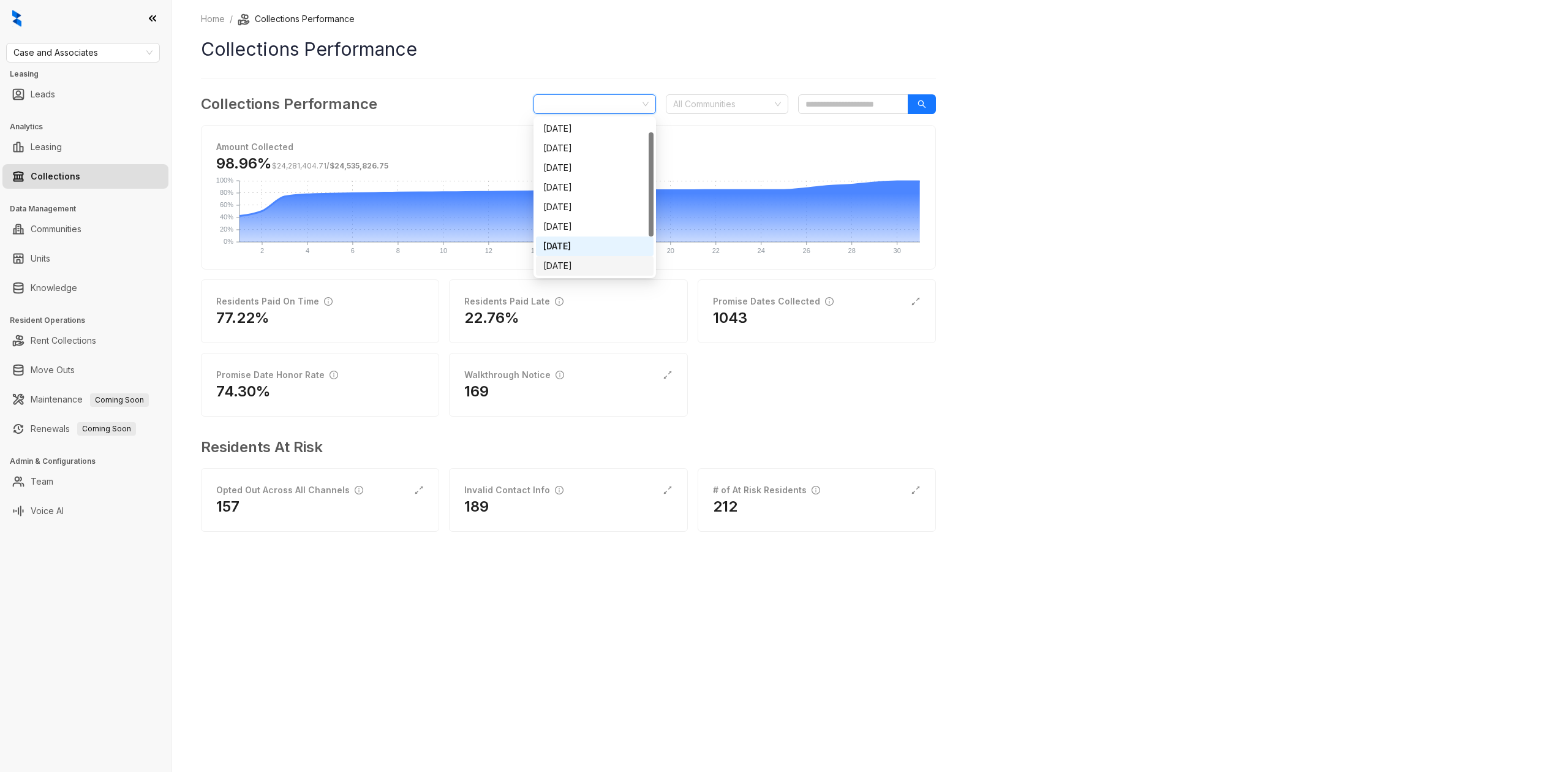
click at [582, 270] on div "[DATE]" at bounding box center [594, 266] width 103 height 14
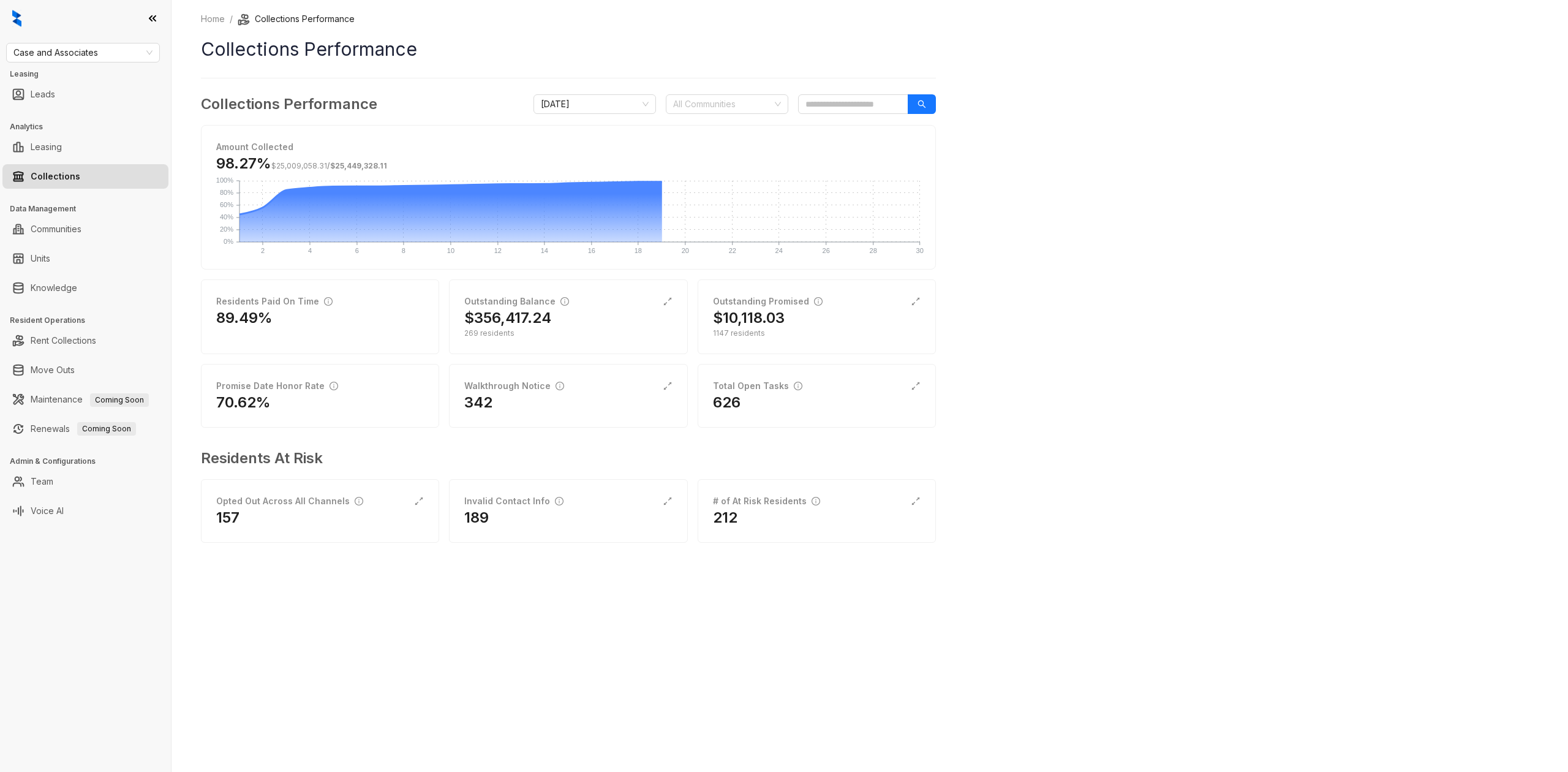
click at [708, 121] on div "Collections Performance [DATE] All Communities Amount Collected 98.27% $25,009,…" at bounding box center [569, 327] width 735 height 467
click at [728, 109] on div at bounding box center [721, 103] width 105 height 17
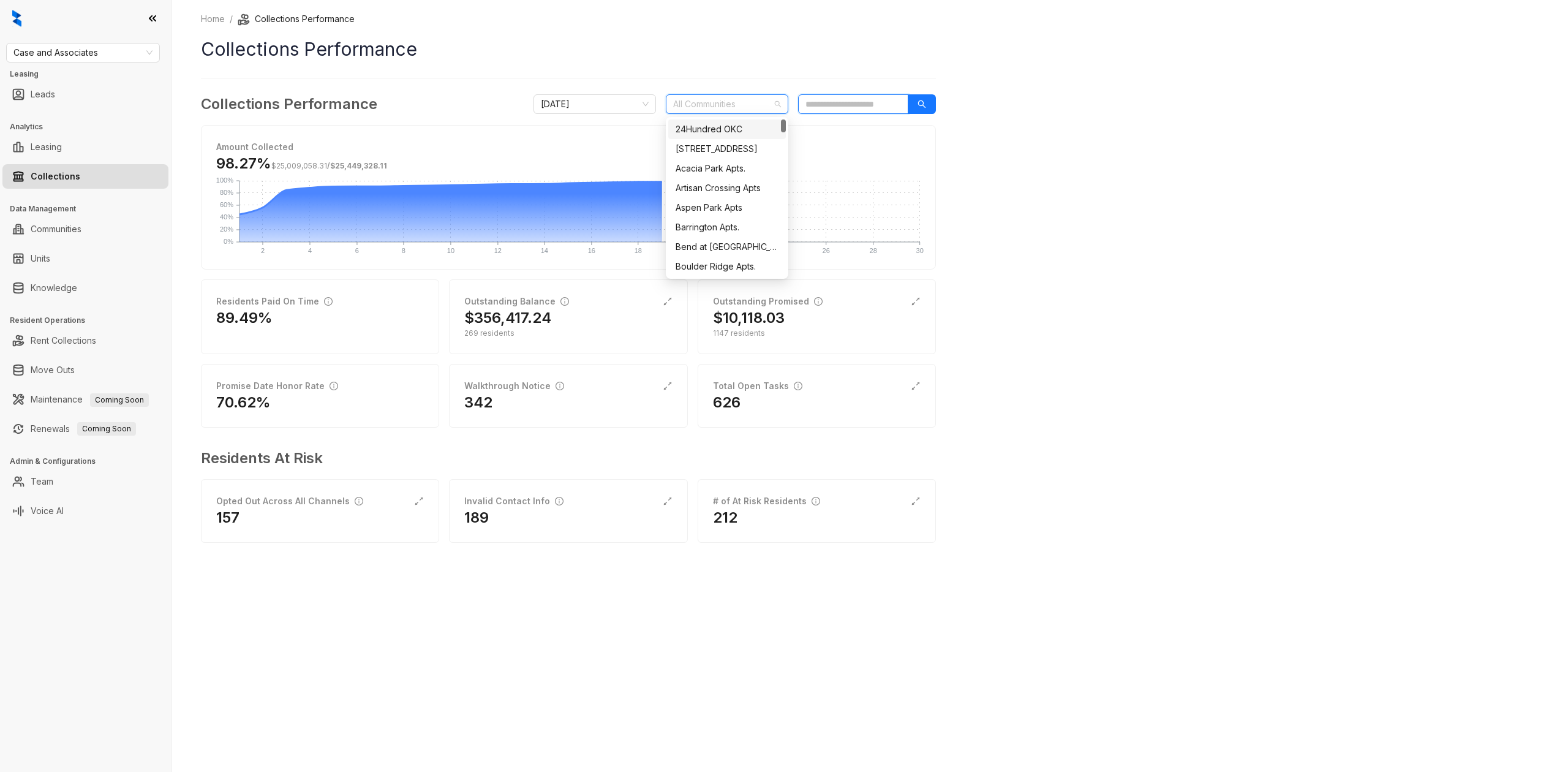
click at [839, 110] on input "search" at bounding box center [853, 104] width 110 height 20
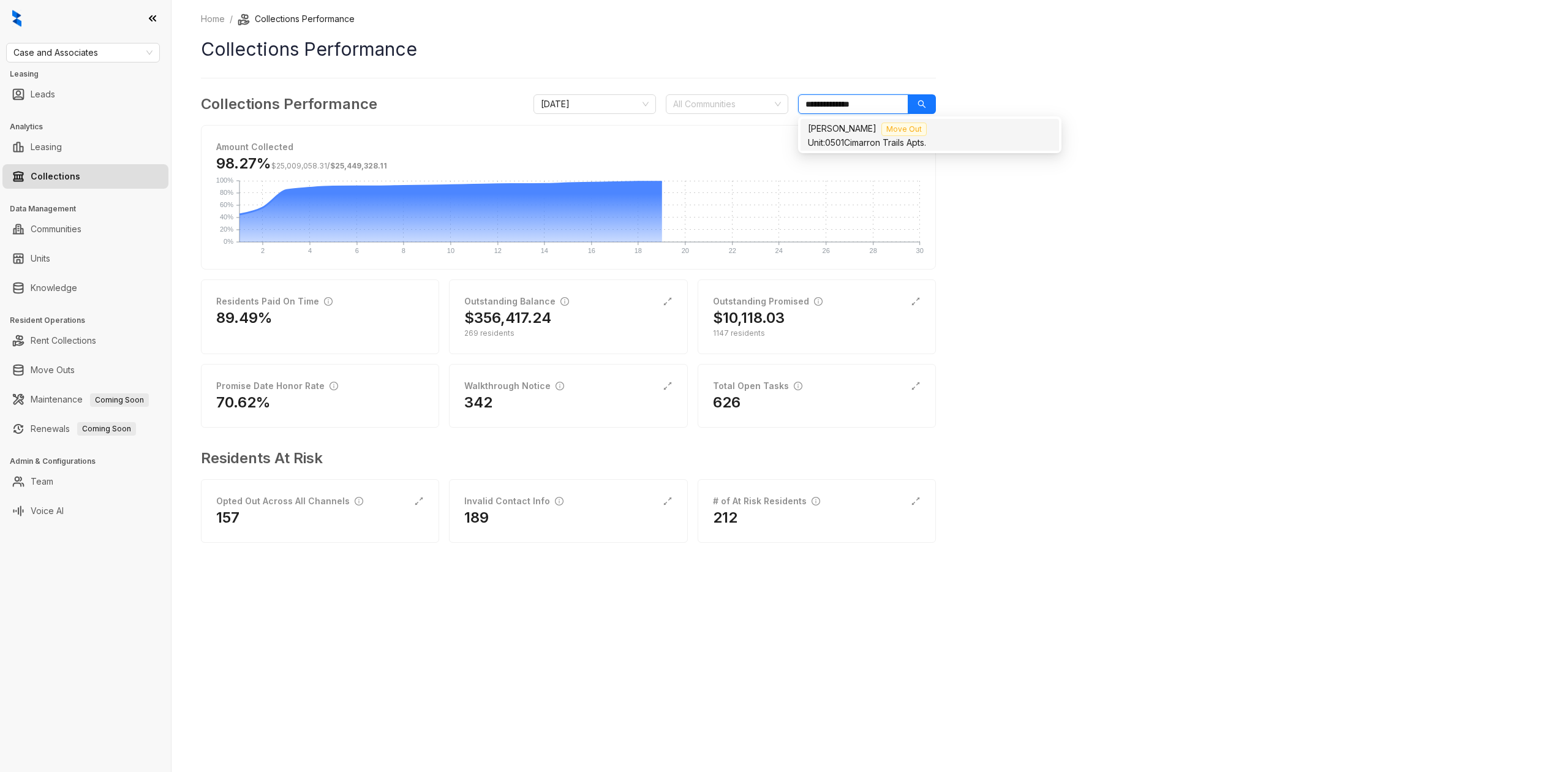
click at [861, 138] on div "Unit: 0501 Cimarron Trails Apts." at bounding box center [930, 143] width 244 height 14
type input "**********"
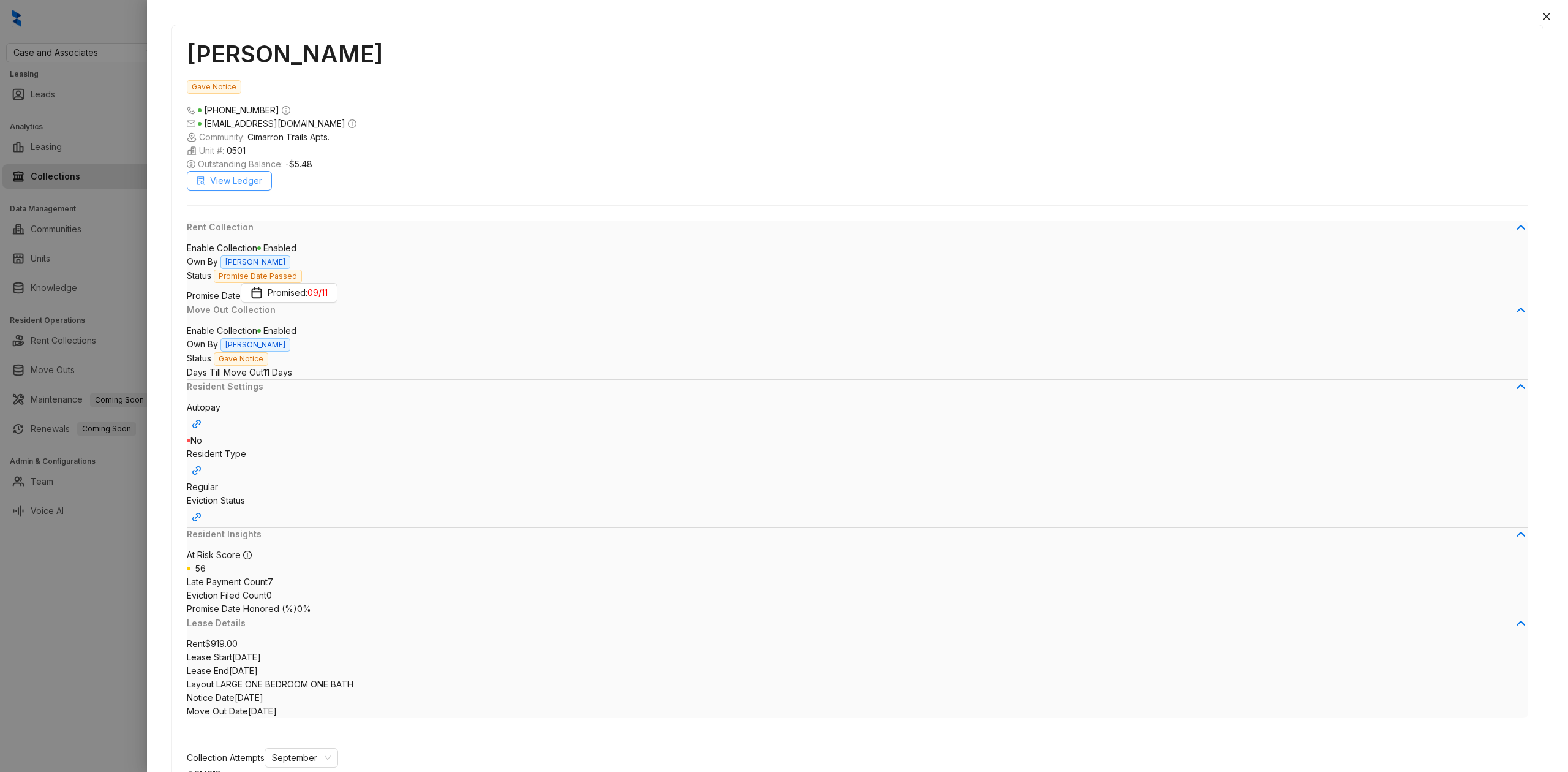
click at [221, 187] on span "View Ledger" at bounding box center [236, 181] width 52 height 14
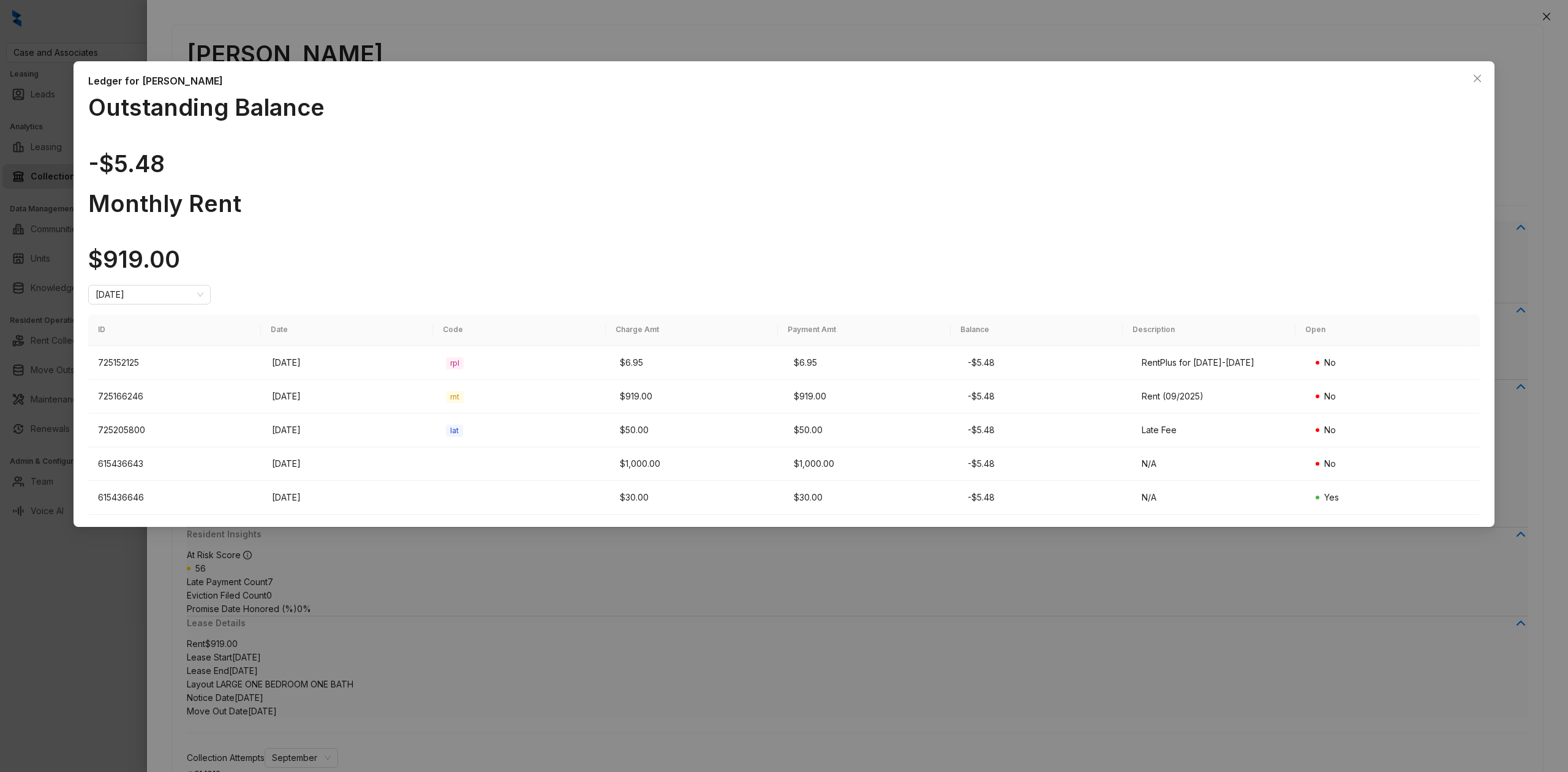
click at [554, 17] on div "Ledger for [PERSON_NAME] Outstanding Balance -$5.48 Monthly Rent $919.00 [DATE]…" at bounding box center [784, 386] width 1568 height 772
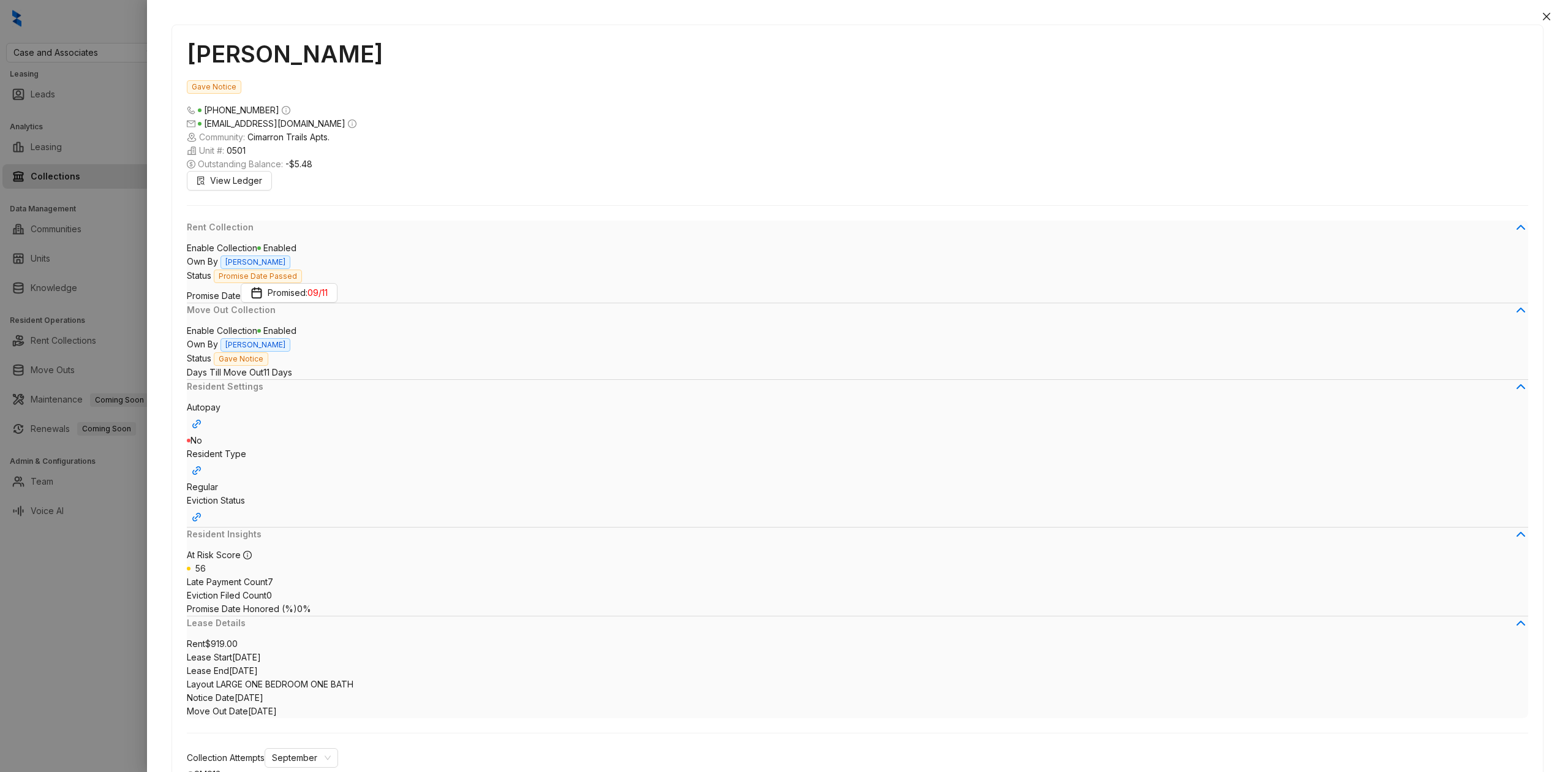
click at [0, 357] on div at bounding box center [784, 386] width 1568 height 772
